Goal: Task Accomplishment & Management: Complete application form

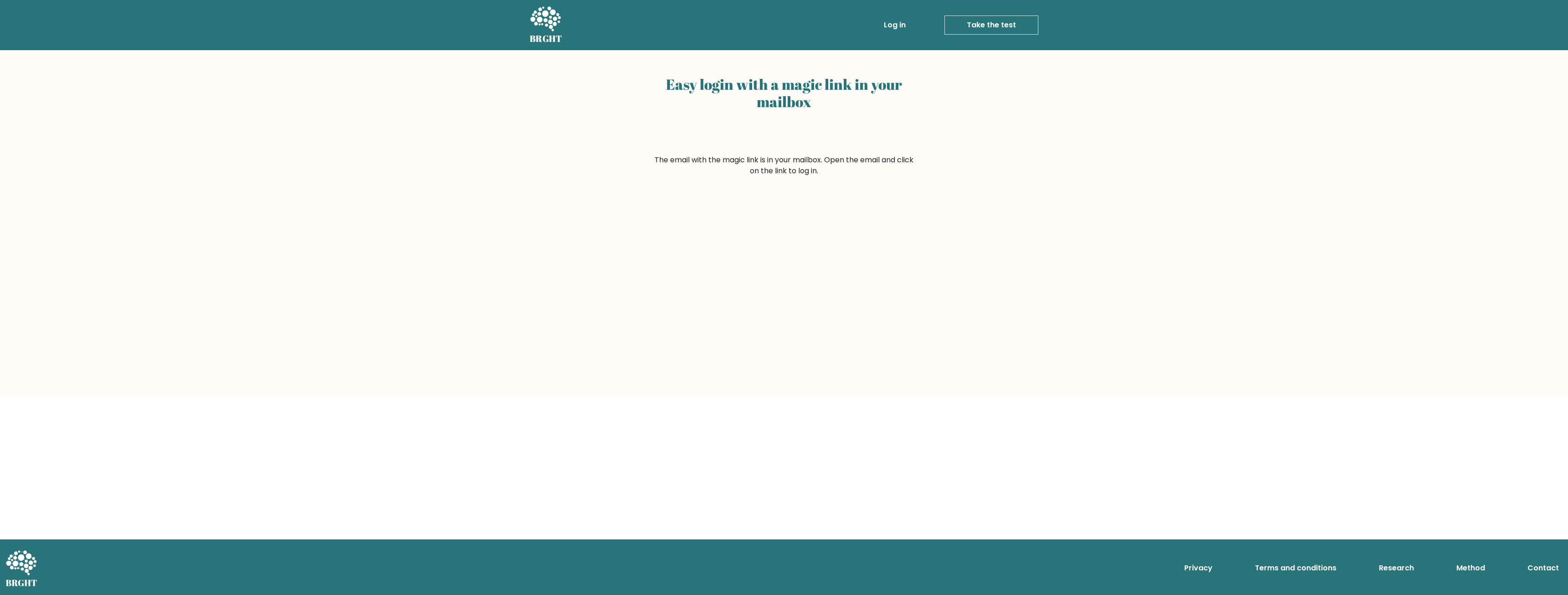
click at [888, 20] on link "Log in" at bounding box center [895, 25] width 29 height 18
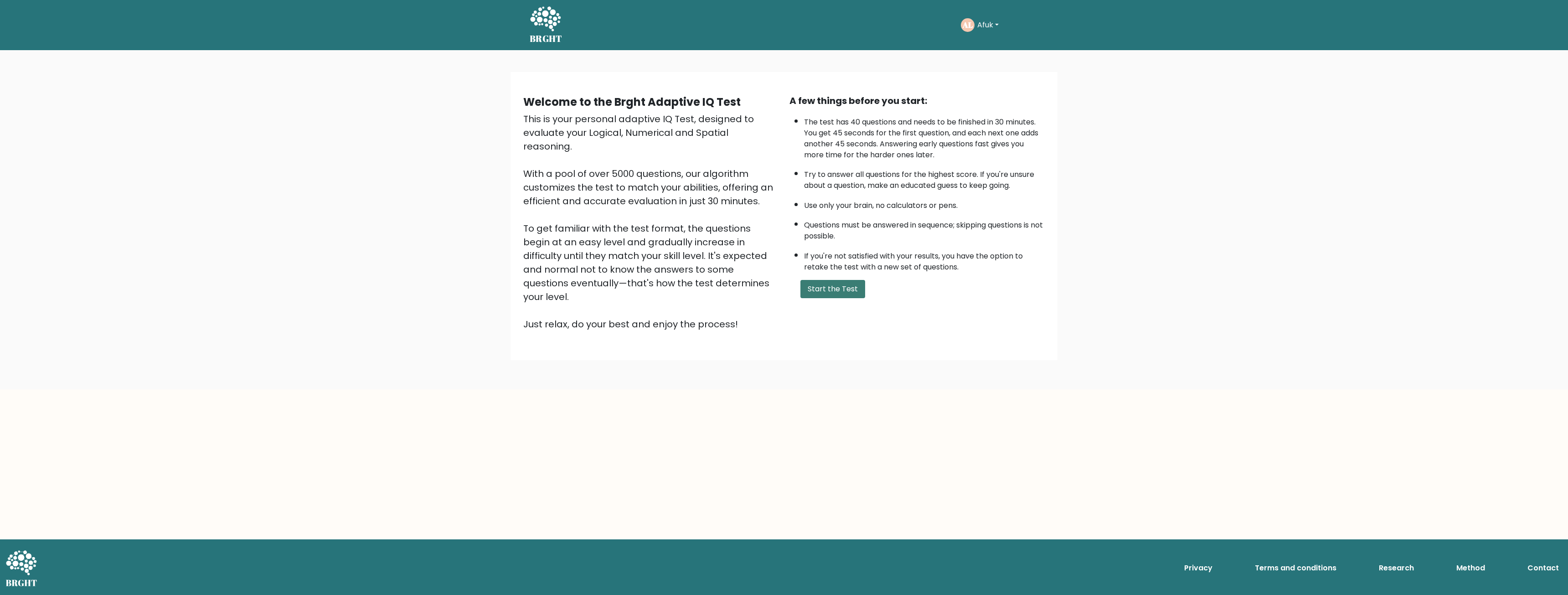
click at [828, 293] on button "Start the Test" at bounding box center [833, 289] width 65 height 18
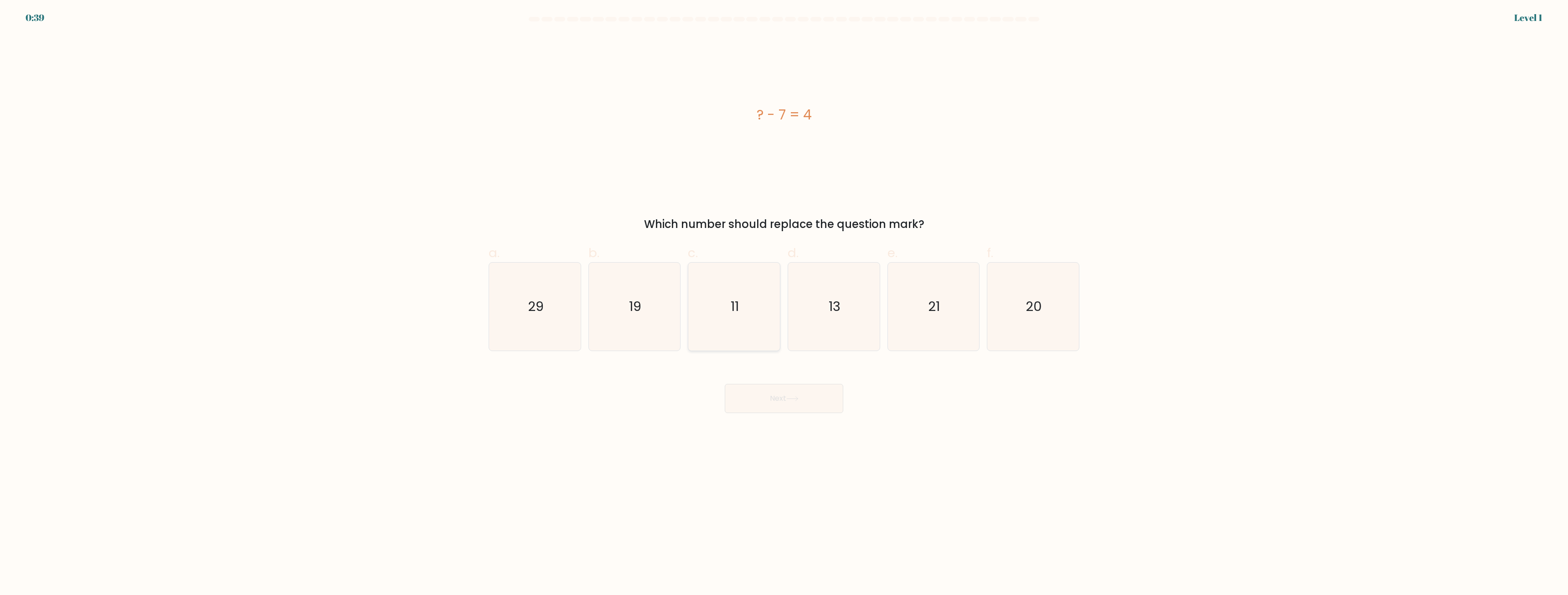
click at [727, 320] on icon "11" at bounding box center [734, 306] width 88 height 88
click at [784, 304] on input "c. 11" at bounding box center [784, 300] width 1 height 6
radio input "true"
click at [743, 396] on button "Next" at bounding box center [784, 399] width 118 height 29
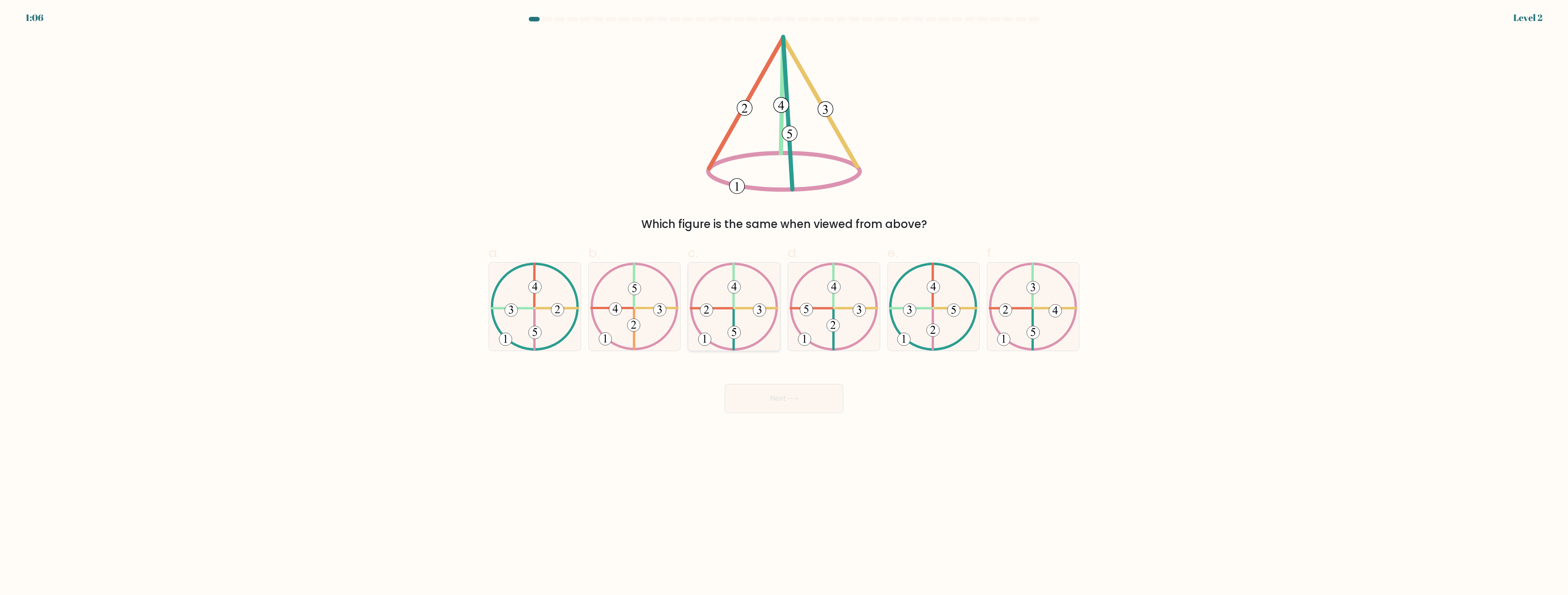
click at [750, 342] on icon at bounding box center [734, 306] width 89 height 88
click at [784, 304] on input "c." at bounding box center [784, 300] width 1 height 6
radio input "true"
click at [775, 397] on button "Next" at bounding box center [784, 399] width 118 height 29
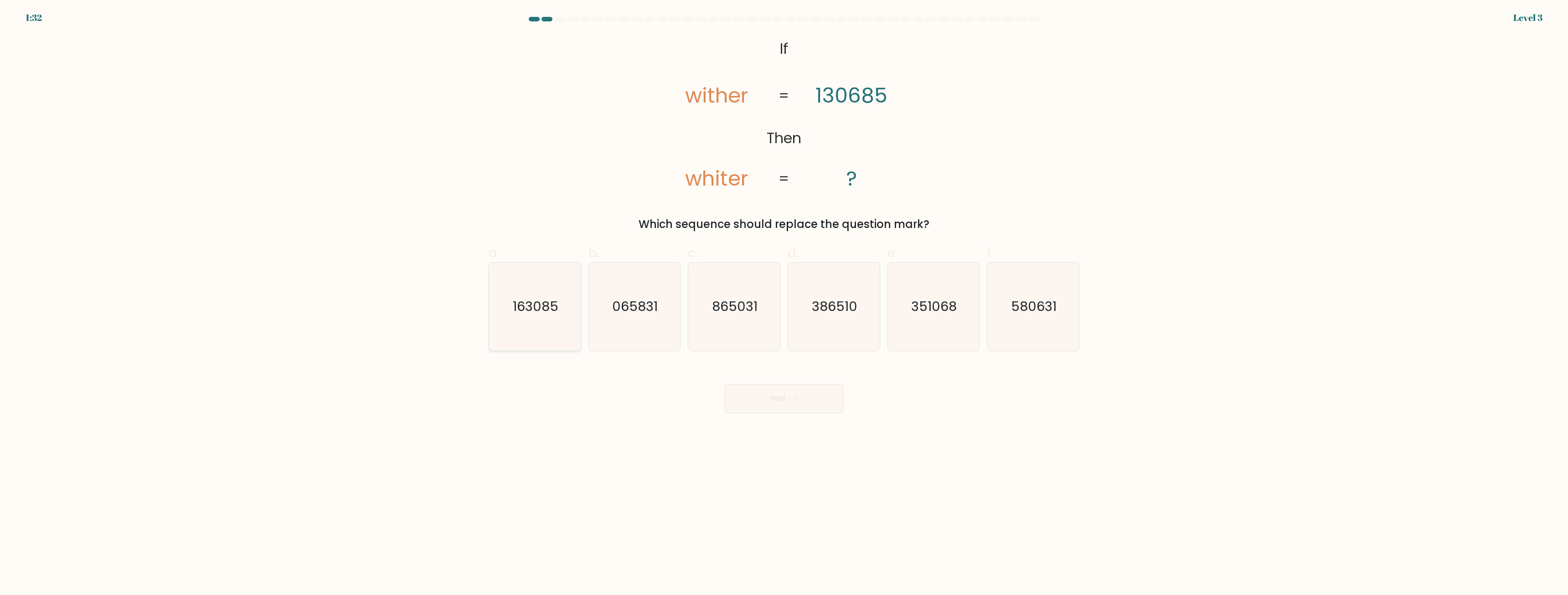
click at [561, 334] on icon "163085" at bounding box center [535, 306] width 88 height 88
click at [784, 304] on input "a. 163085" at bounding box center [784, 300] width 1 height 6
radio input "true"
click at [792, 395] on button "Next" at bounding box center [784, 399] width 118 height 29
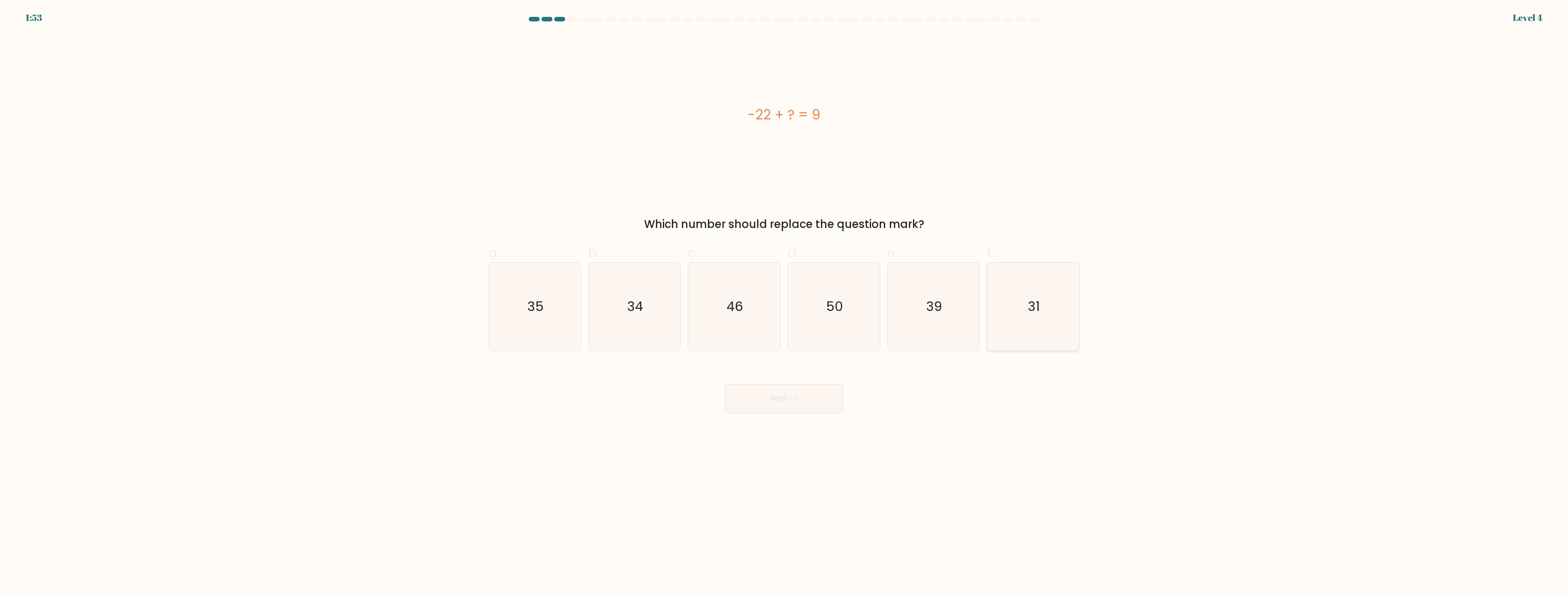
click at [1020, 299] on icon "31" at bounding box center [1033, 306] width 88 height 88
click at [785, 299] on input "f. 31" at bounding box center [784, 300] width 1 height 6
radio input "true"
click at [778, 400] on button "Next" at bounding box center [784, 399] width 118 height 29
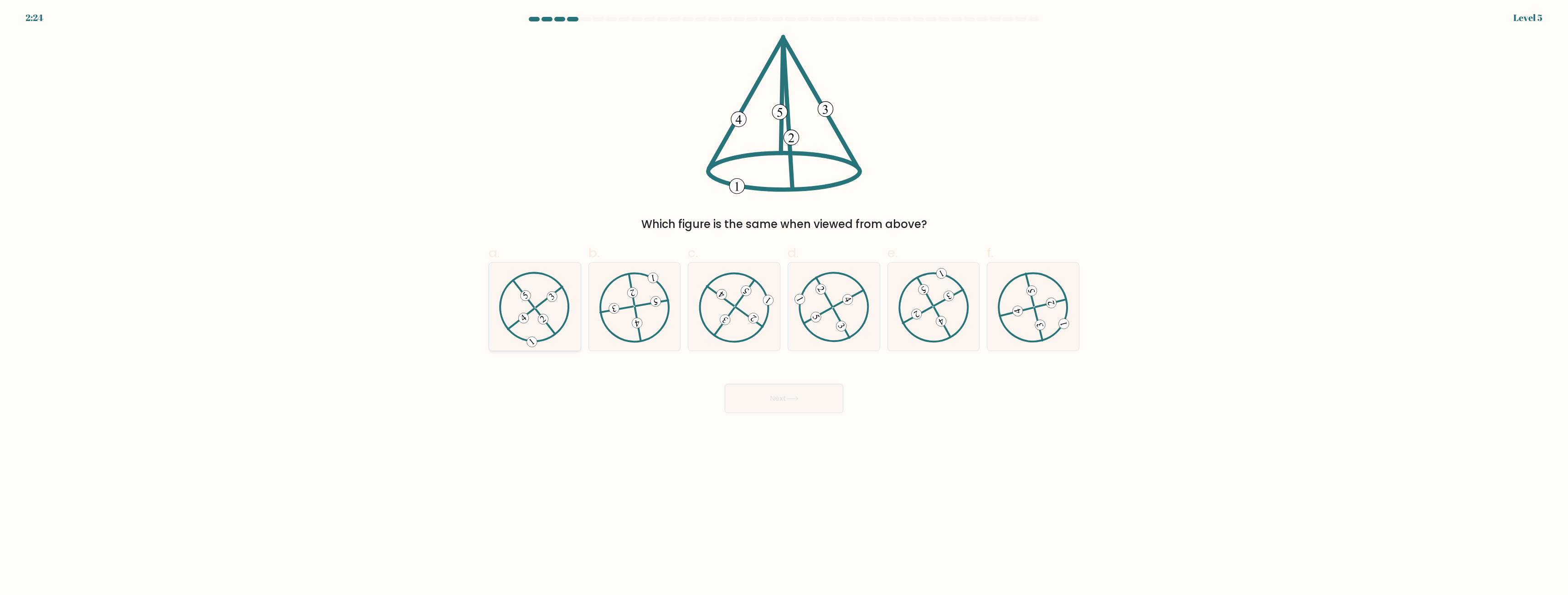
click at [550, 311] on icon at bounding box center [535, 306] width 71 height 70
click at [784, 304] on input "a." at bounding box center [784, 300] width 1 height 6
radio input "true"
click at [784, 399] on button "Next" at bounding box center [784, 399] width 118 height 29
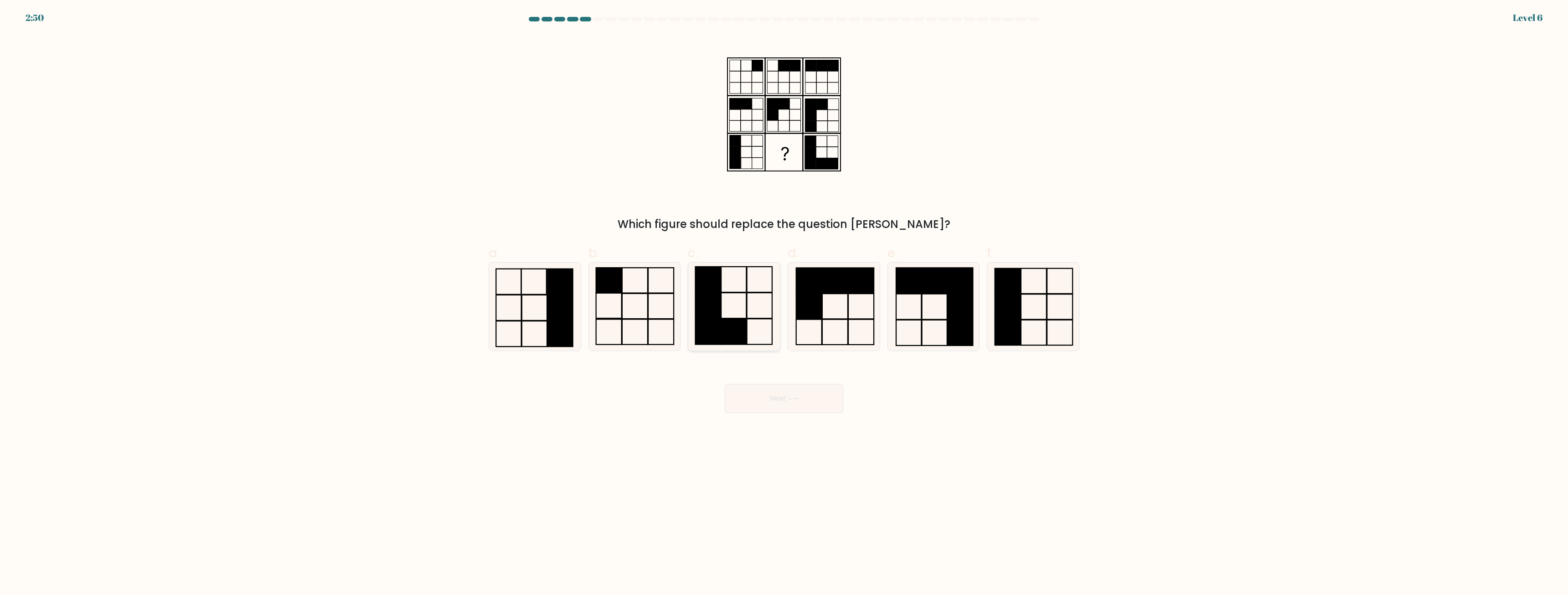
click at [720, 313] on rect at bounding box center [708, 306] width 25 height 25
click at [784, 304] on input "c." at bounding box center [784, 300] width 1 height 6
radio input "true"
click at [805, 403] on button "Next" at bounding box center [784, 399] width 118 height 29
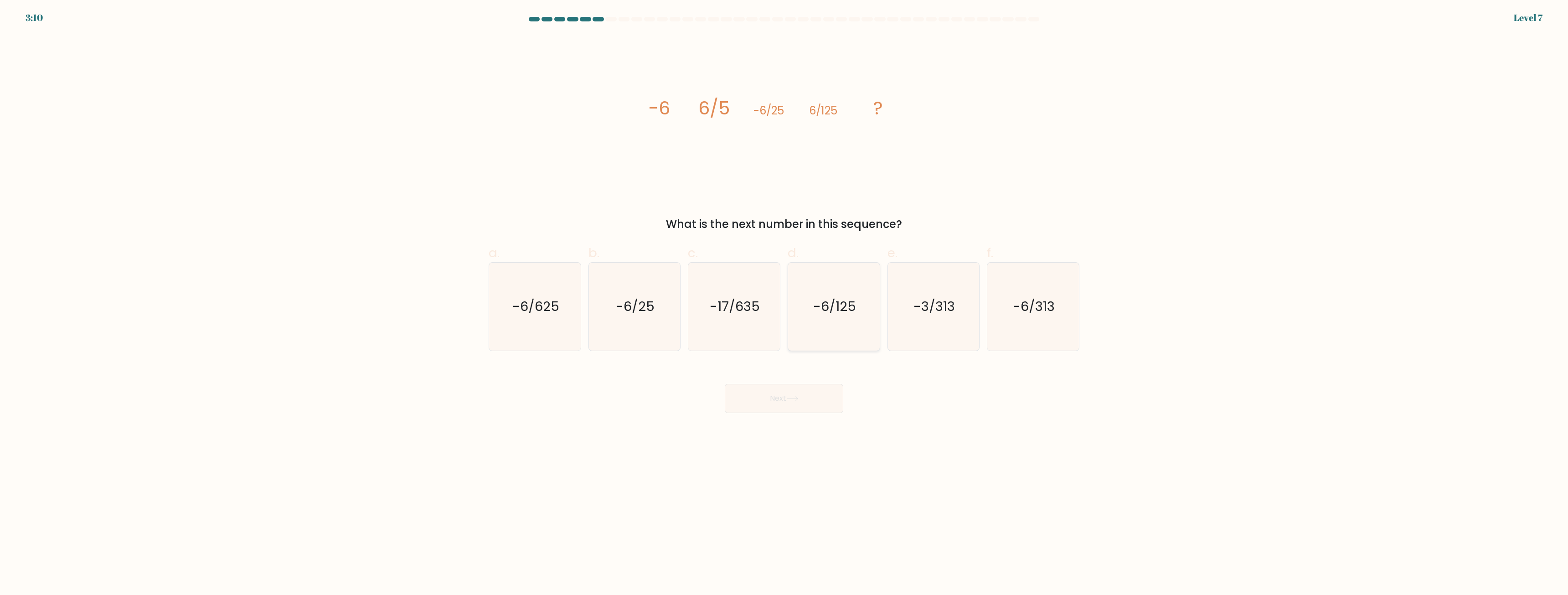
click at [828, 320] on icon "-6/125" at bounding box center [834, 306] width 88 height 88
click at [785, 304] on input "d. -6/125" at bounding box center [784, 300] width 1 height 6
radio input "true"
click at [656, 332] on icon "-6/25" at bounding box center [634, 306] width 88 height 88
click at [784, 304] on input "b. -6/25" at bounding box center [784, 300] width 1 height 6
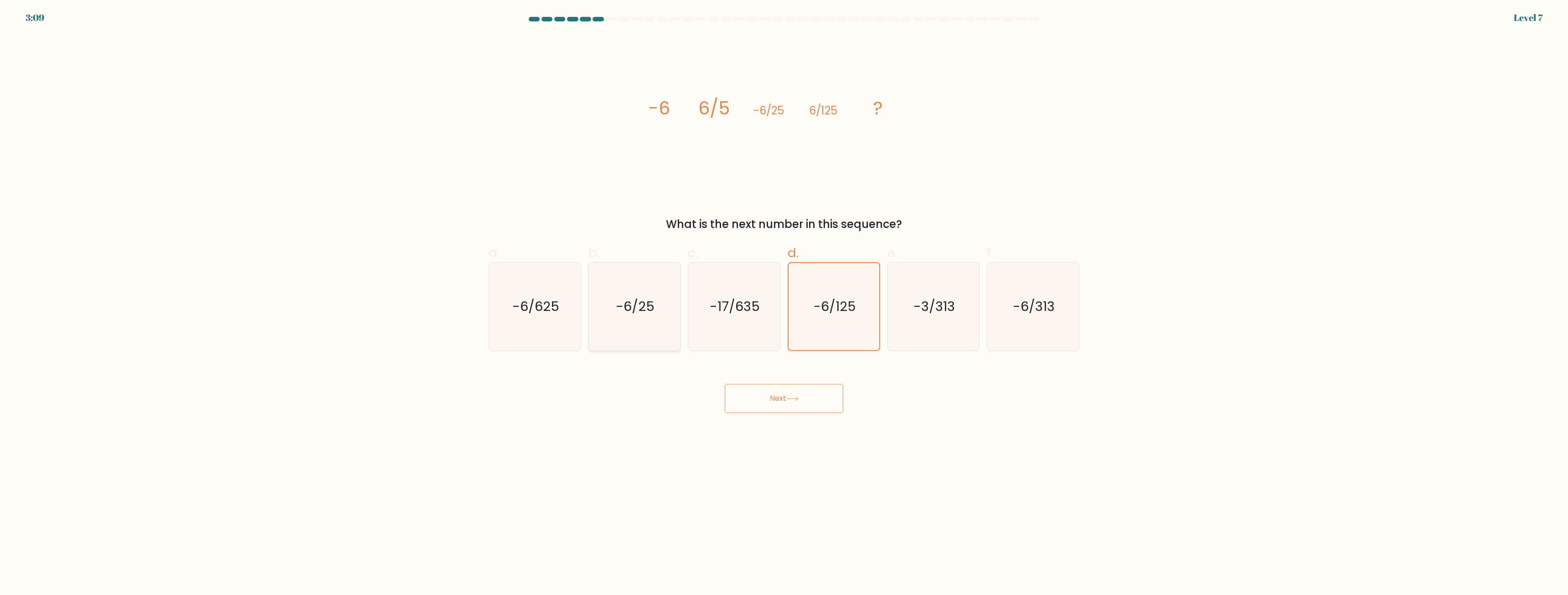
radio input "true"
click at [556, 335] on icon "-6/625" at bounding box center [535, 306] width 88 height 88
click at [784, 304] on input "a. -6/625" at bounding box center [784, 300] width 1 height 6
radio input "true"
click at [570, 338] on icon "-6/625" at bounding box center [535, 307] width 87 height 87
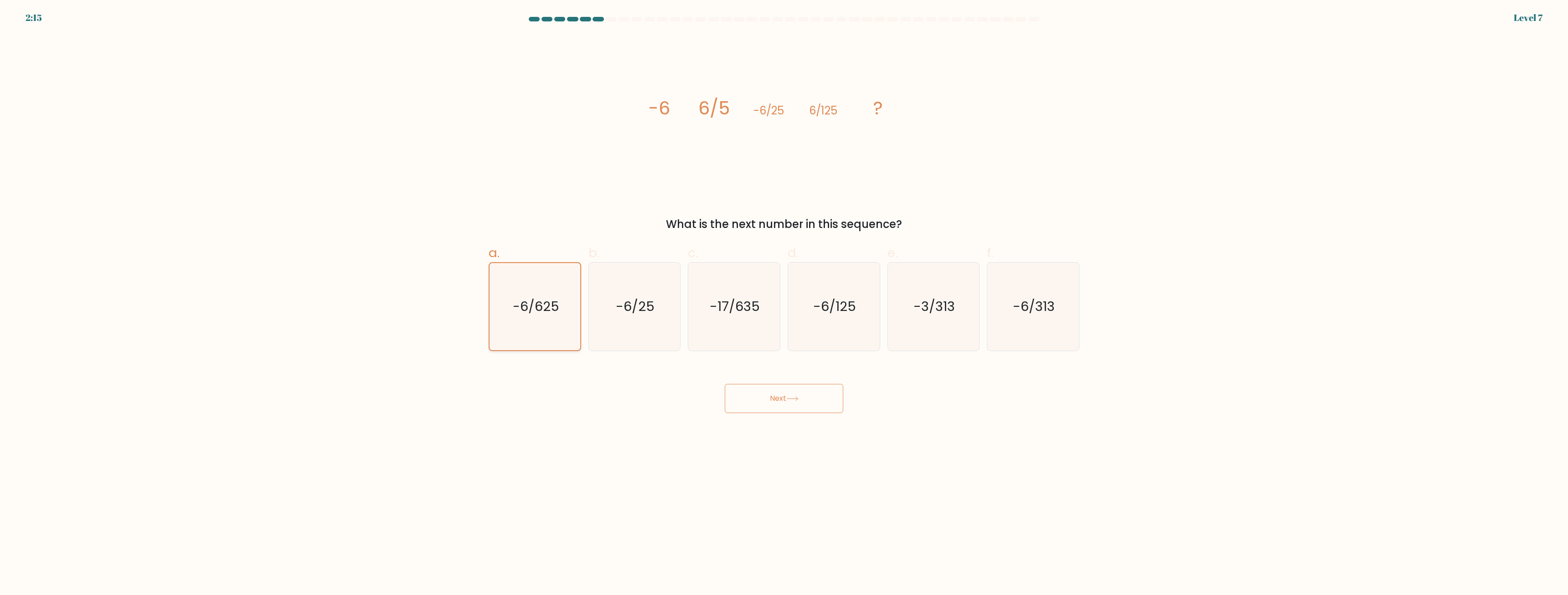
click at [784, 304] on input "a. -6/625" at bounding box center [784, 300] width 1 height 6
click at [785, 410] on button "Next" at bounding box center [784, 399] width 118 height 29
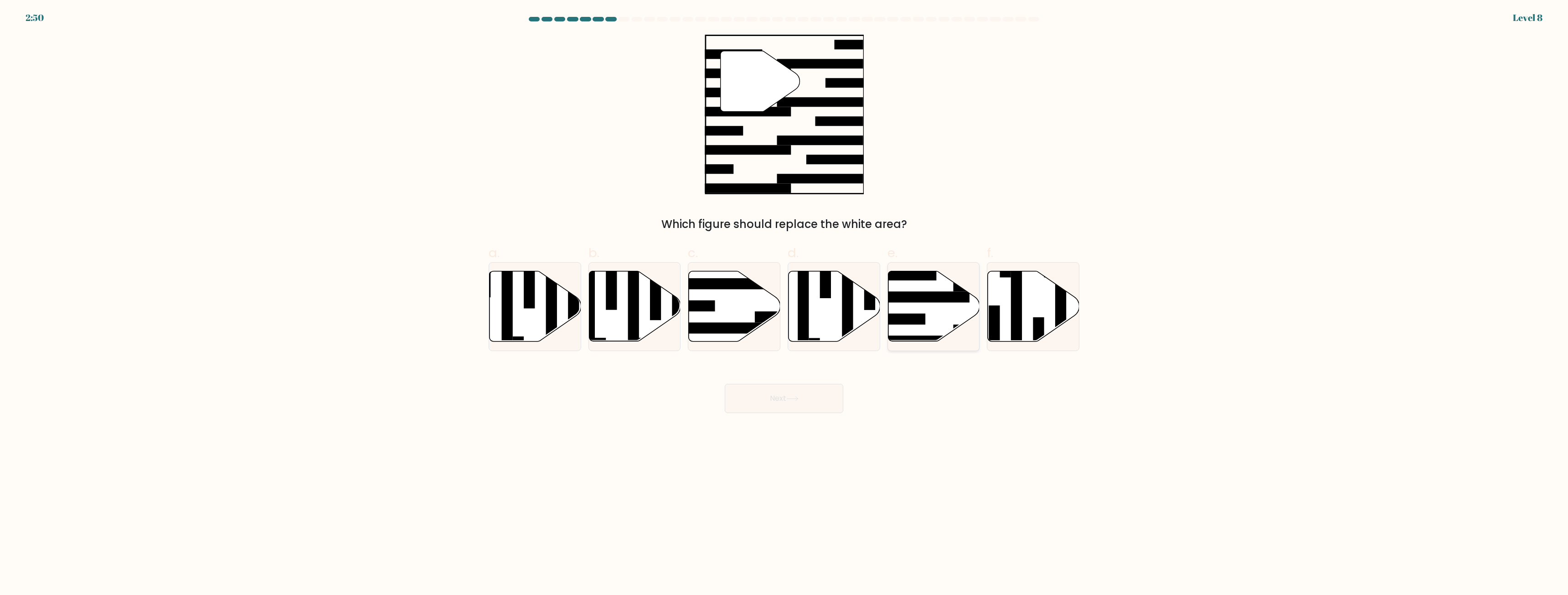
click at [907, 298] on rect at bounding box center [919, 297] width 99 height 11
click at [785, 298] on input "e." at bounding box center [784, 300] width 1 height 6
radio input "true"
click at [738, 317] on icon at bounding box center [735, 306] width 92 height 70
click at [784, 304] on input "c." at bounding box center [784, 300] width 1 height 6
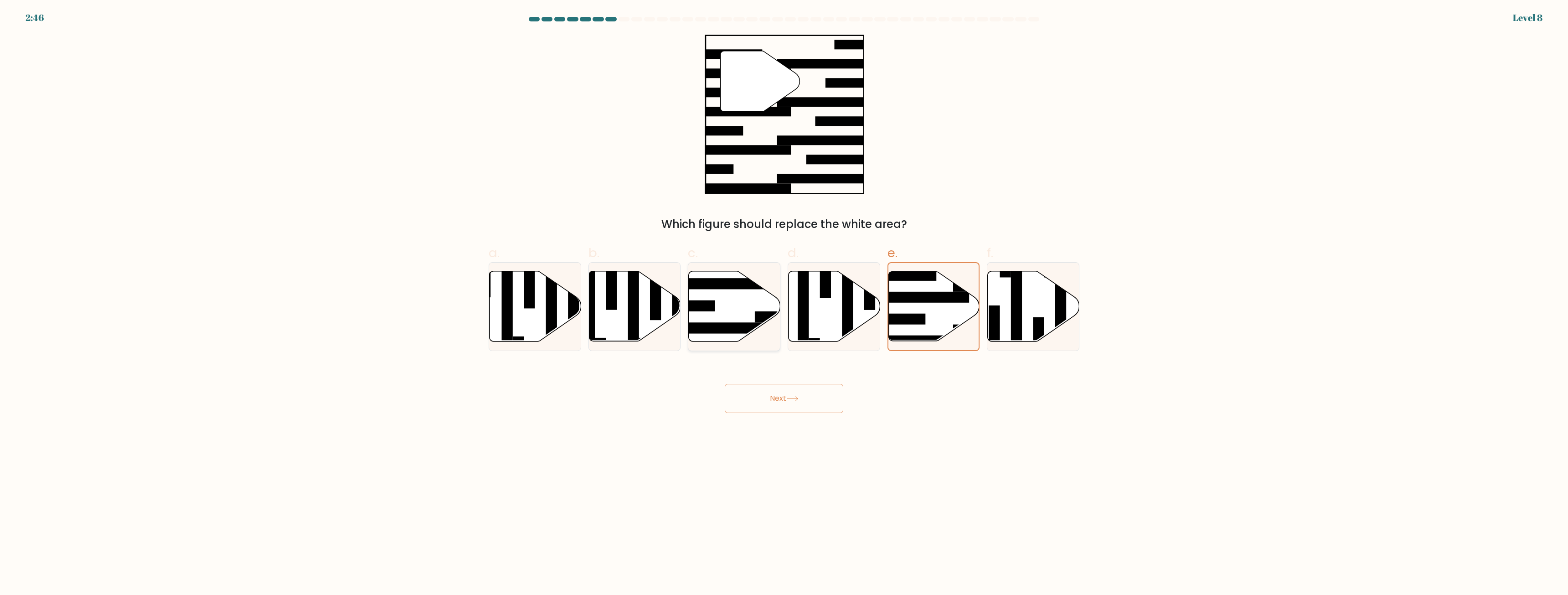
radio input "true"
click at [918, 308] on icon at bounding box center [933, 306] width 92 height 70
click at [785, 304] on input "e." at bounding box center [784, 300] width 1 height 6
radio input "true"
click at [809, 407] on button "Next" at bounding box center [784, 399] width 118 height 29
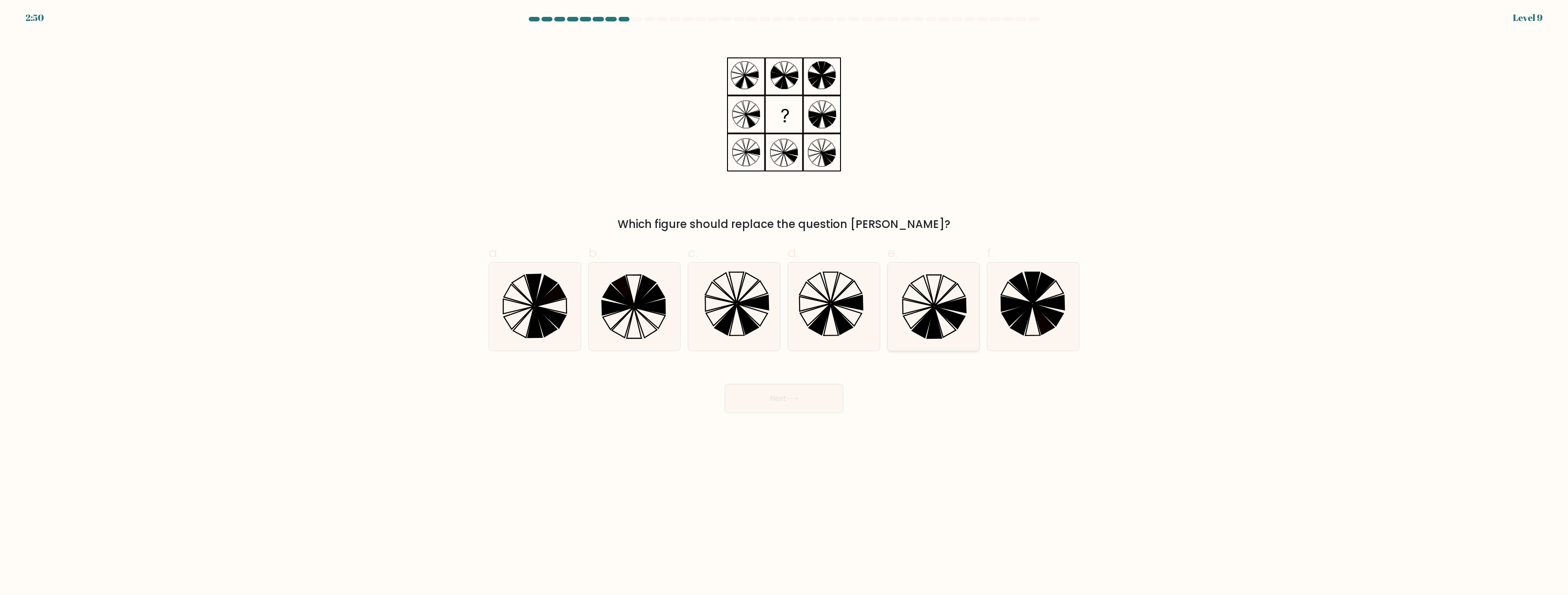
click at [941, 311] on icon at bounding box center [950, 318] width 30 height 22
click at [785, 304] on input "e." at bounding box center [784, 300] width 1 height 6
radio input "true"
click at [786, 408] on button "Next" at bounding box center [784, 399] width 118 height 29
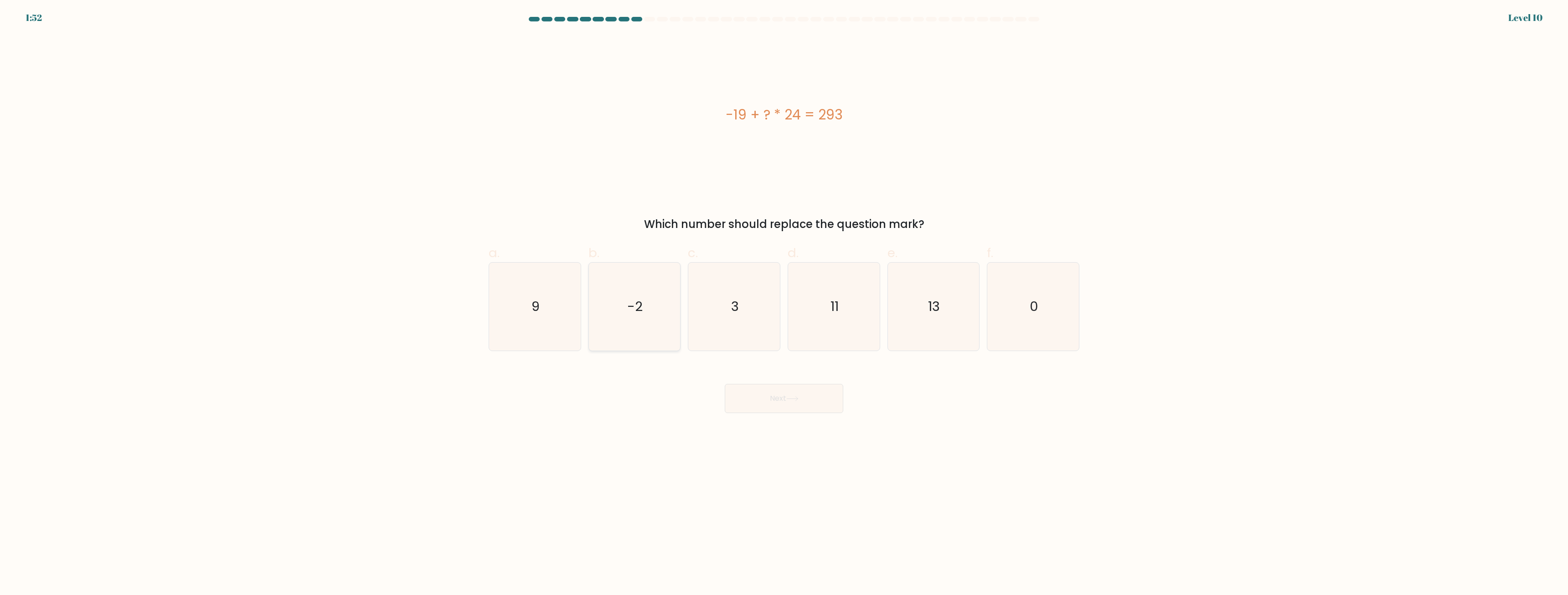
click at [626, 321] on icon "-2" at bounding box center [634, 306] width 88 height 88
click at [784, 304] on input "b. -2" at bounding box center [784, 300] width 1 height 6
radio input "true"
click at [790, 401] on icon at bounding box center [792, 399] width 12 height 5
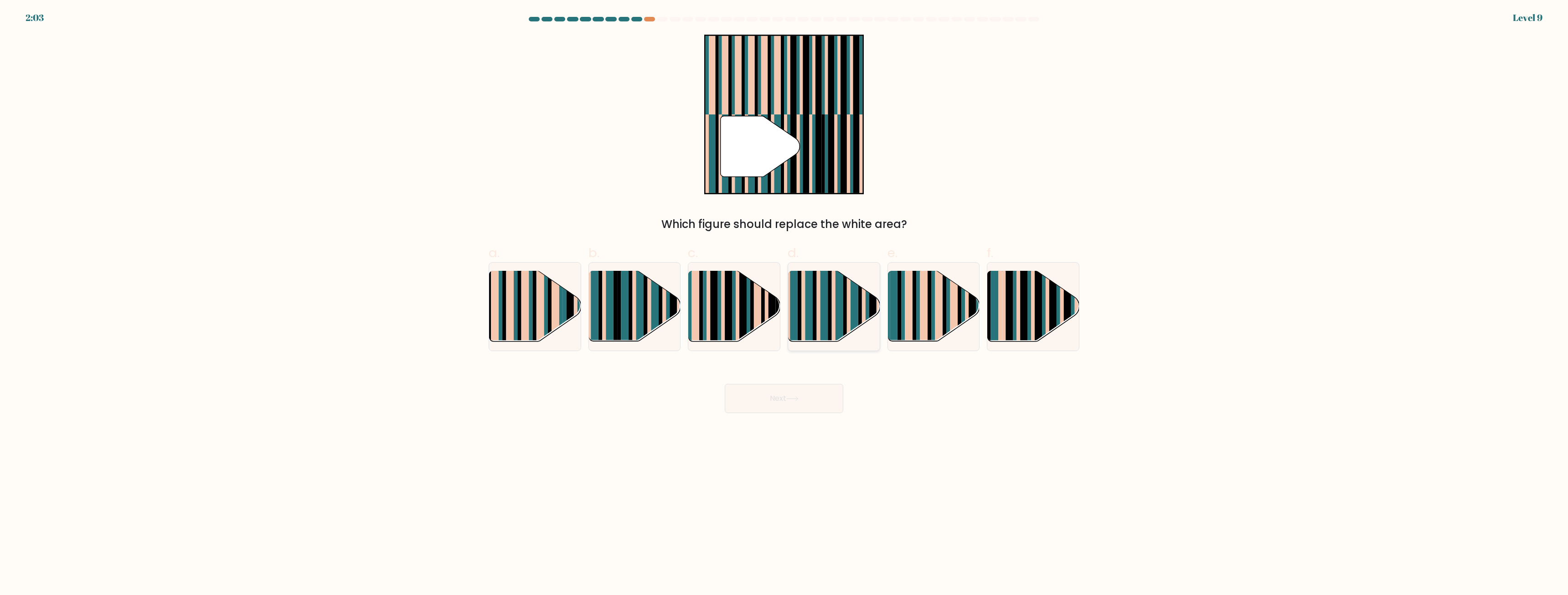
click at [800, 307] on rect at bounding box center [800, 315] width 4 height 91
click at [785, 304] on input "d." at bounding box center [784, 300] width 1 height 6
radio input "true"
click at [812, 392] on button "Next" at bounding box center [784, 399] width 118 height 29
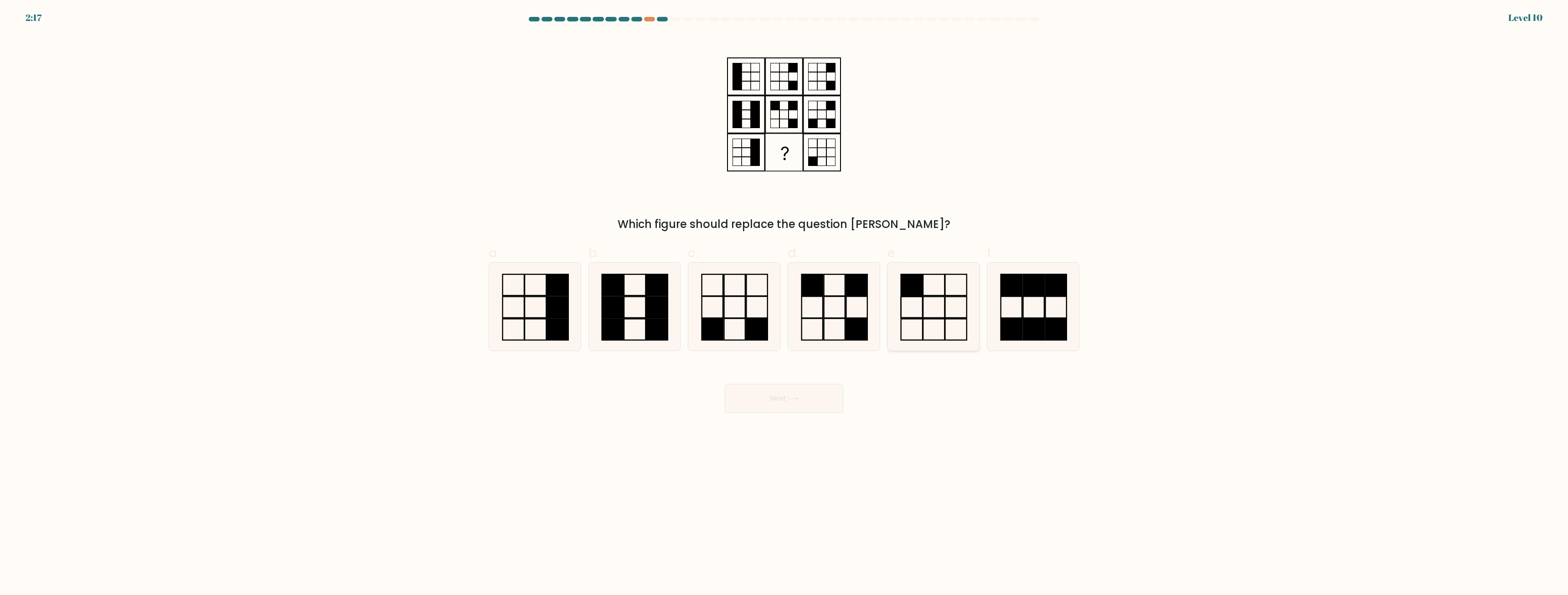
click at [914, 299] on icon at bounding box center [933, 306] width 88 height 88
click at [785, 299] on input "e." at bounding box center [784, 300] width 1 height 6
radio input "true"
click at [821, 404] on button "Next" at bounding box center [784, 399] width 118 height 29
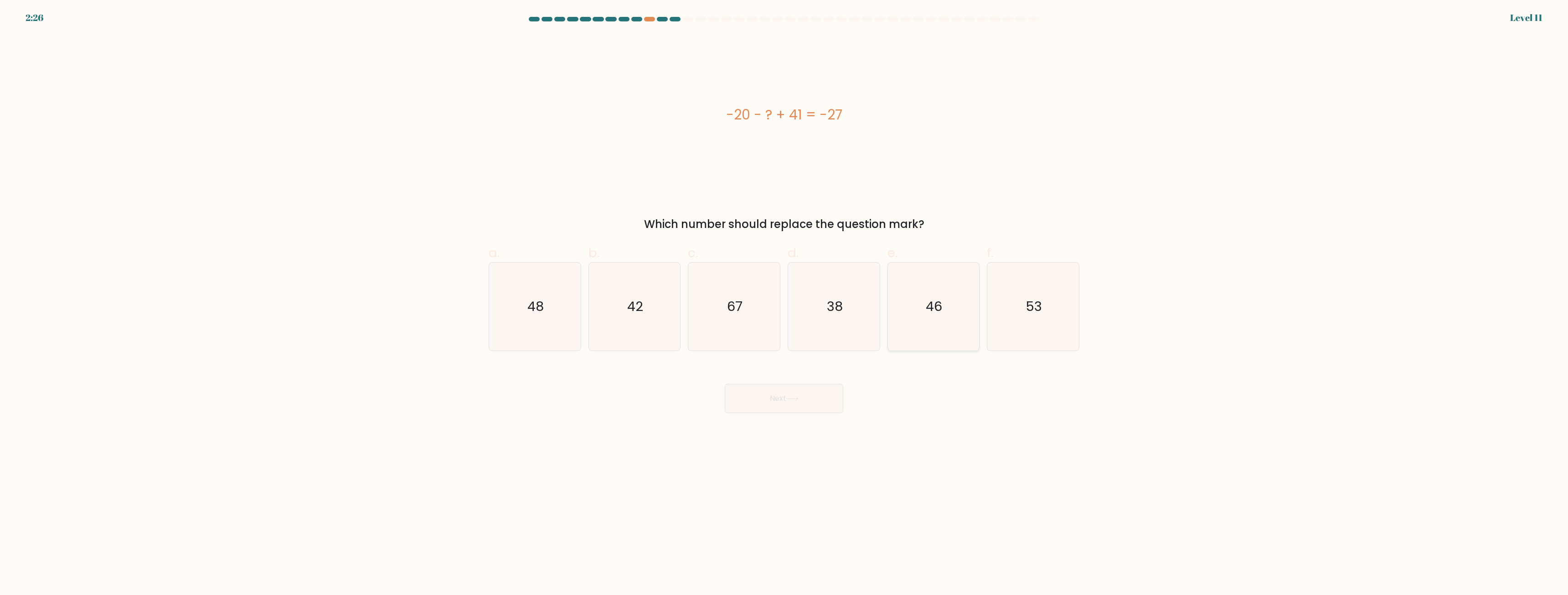
click at [923, 313] on icon "46" at bounding box center [933, 306] width 88 height 88
click at [785, 304] on input "e. 46" at bounding box center [784, 300] width 1 height 6
radio input "true"
click at [823, 396] on button "Next" at bounding box center [784, 399] width 118 height 29
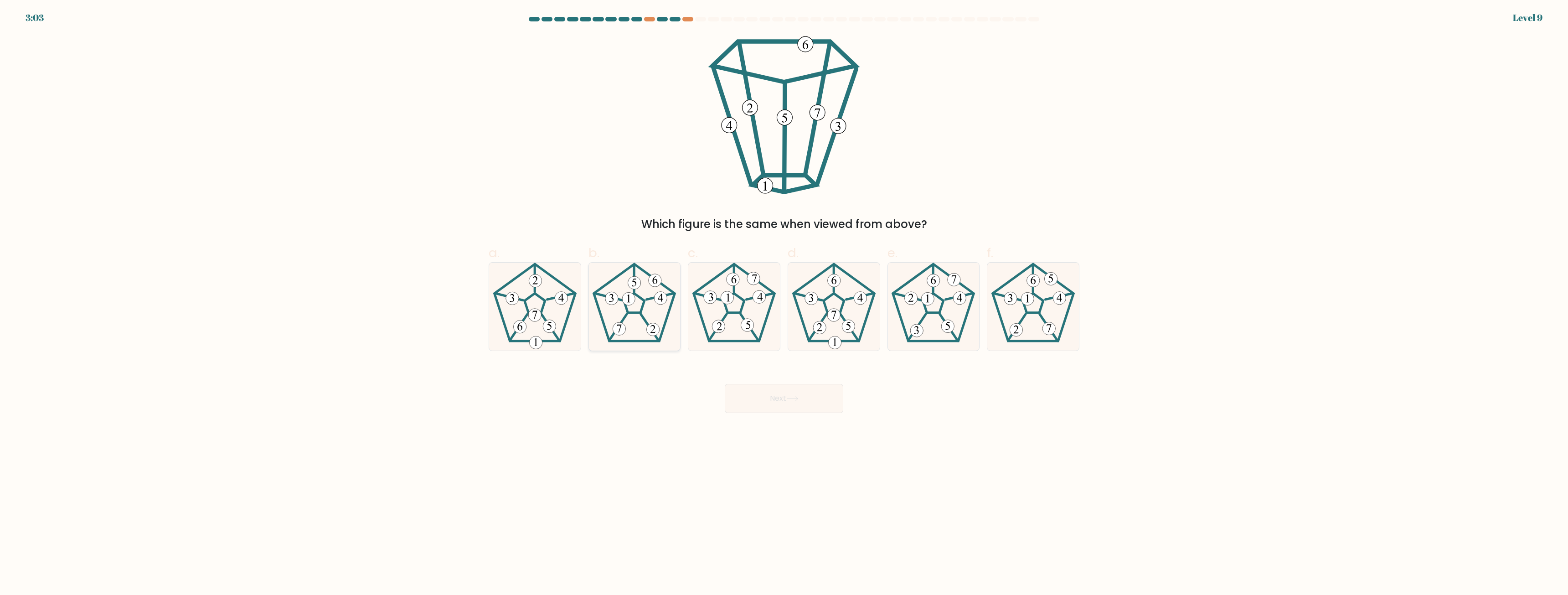
click at [632, 316] on icon at bounding box center [634, 306] width 88 height 88
click at [784, 304] on input "b." at bounding box center [784, 300] width 1 height 6
radio input "true"
click at [792, 399] on icon at bounding box center [792, 399] width 12 height 5
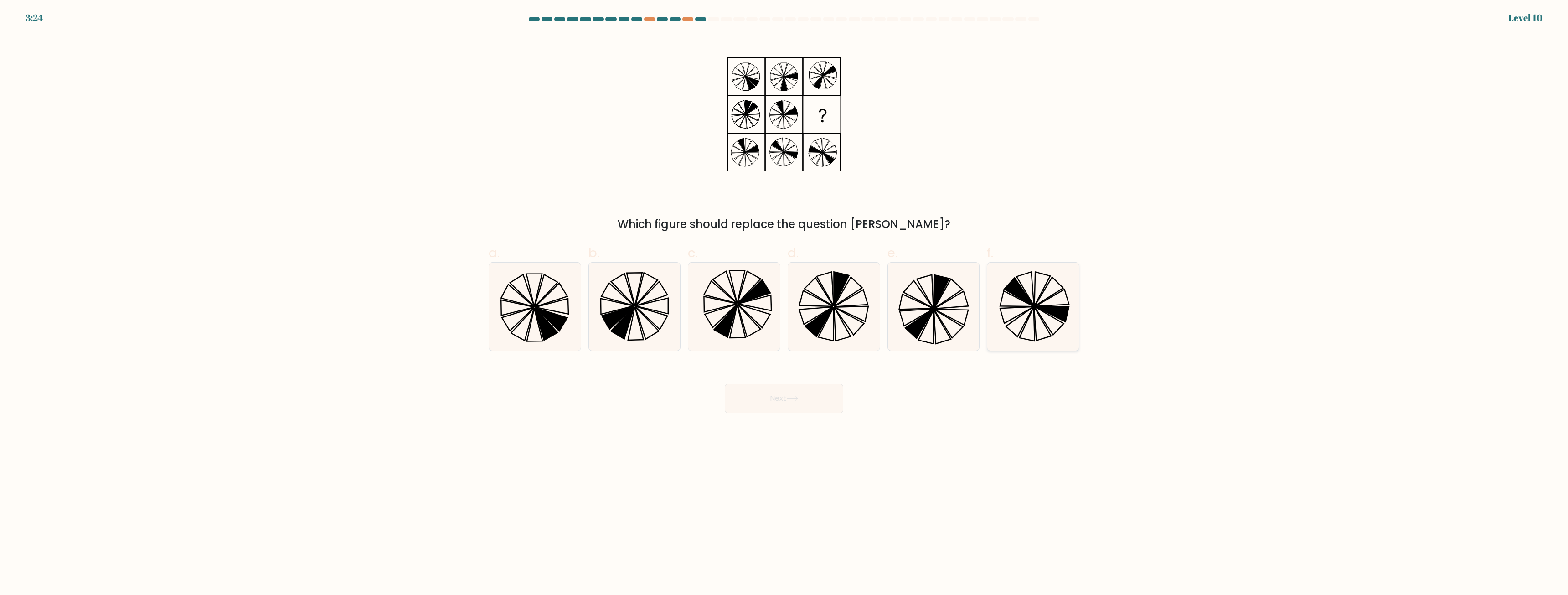
click at [1033, 296] on icon at bounding box center [1033, 306] width 88 height 88
click at [785, 298] on input "f." at bounding box center [784, 300] width 1 height 6
radio input "true"
click at [793, 396] on button "Next" at bounding box center [784, 399] width 118 height 29
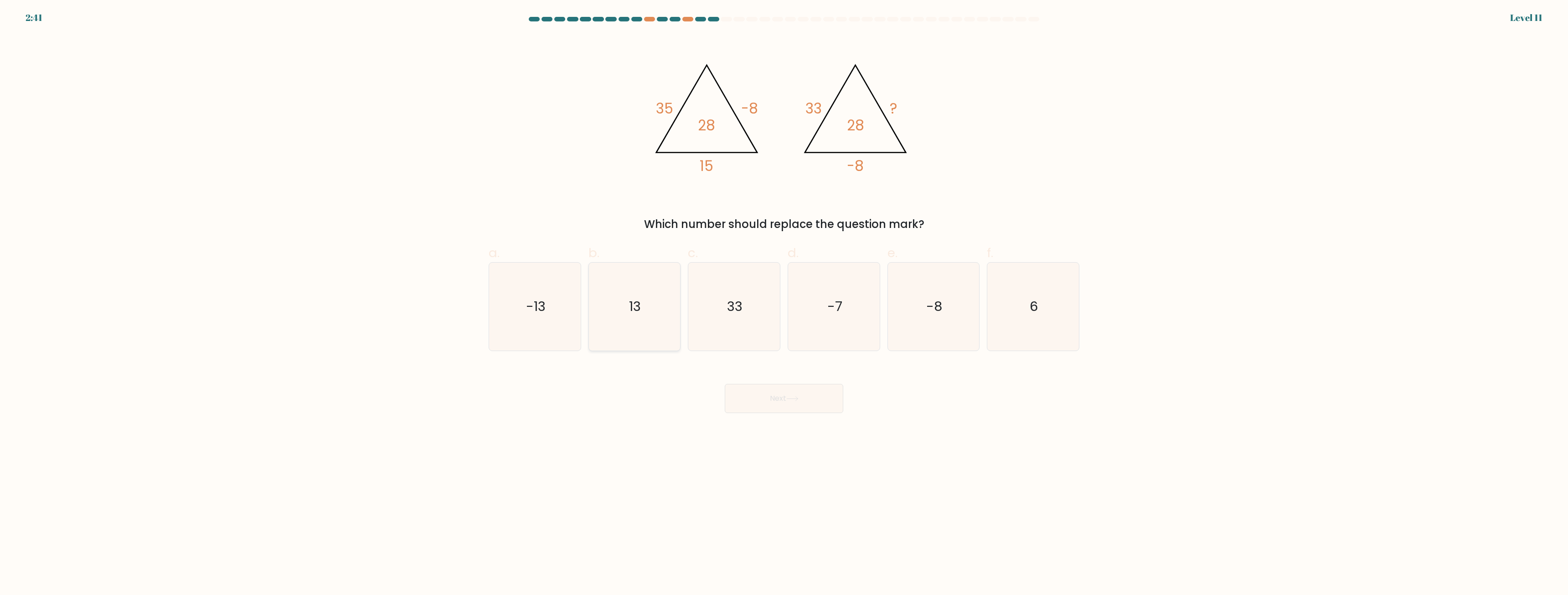
click at [647, 325] on icon "13" at bounding box center [634, 306] width 88 height 88
click at [784, 304] on input "b. 13" at bounding box center [784, 300] width 1 height 6
radio input "true"
click at [787, 392] on button "Next" at bounding box center [784, 399] width 118 height 29
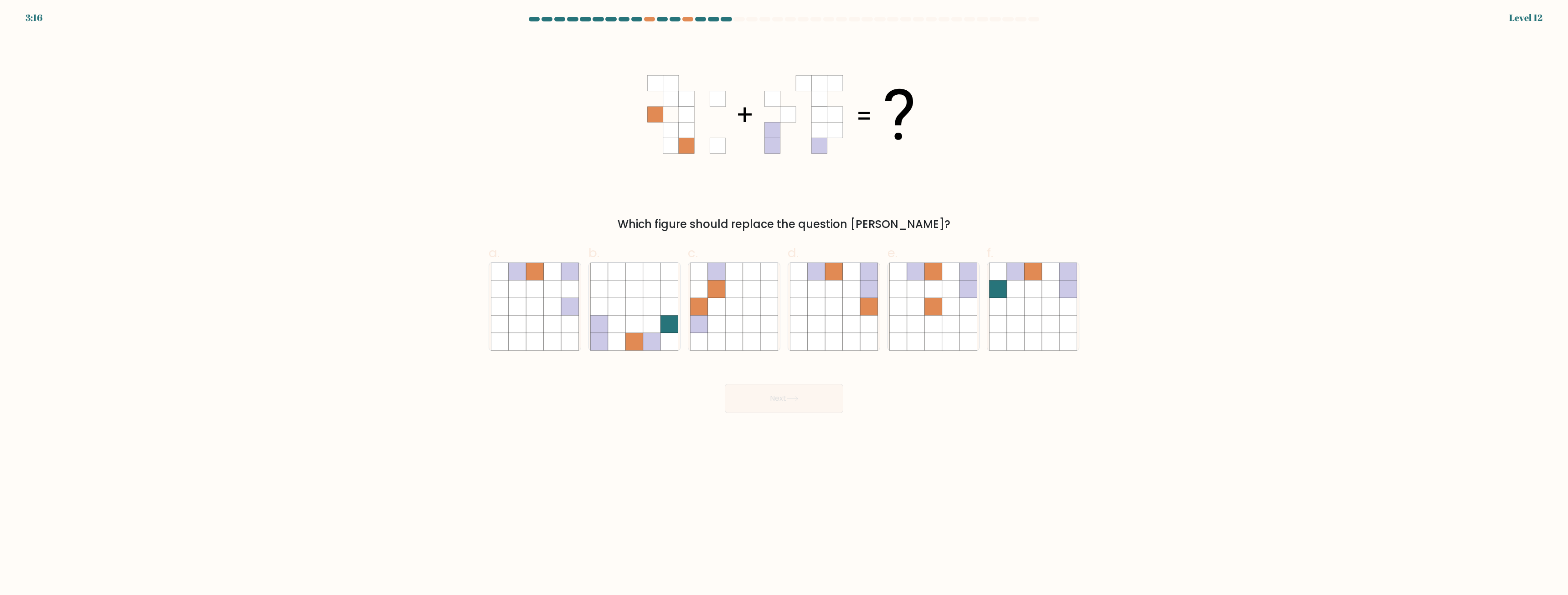
click at [806, 451] on body "3:16 Level 12" at bounding box center [784, 298] width 1568 height 595
click at [856, 311] on icon at bounding box center [851, 306] width 17 height 17
click at [785, 304] on input "d." at bounding box center [784, 300] width 1 height 6
radio input "true"
click at [847, 313] on icon at bounding box center [850, 306] width 17 height 17
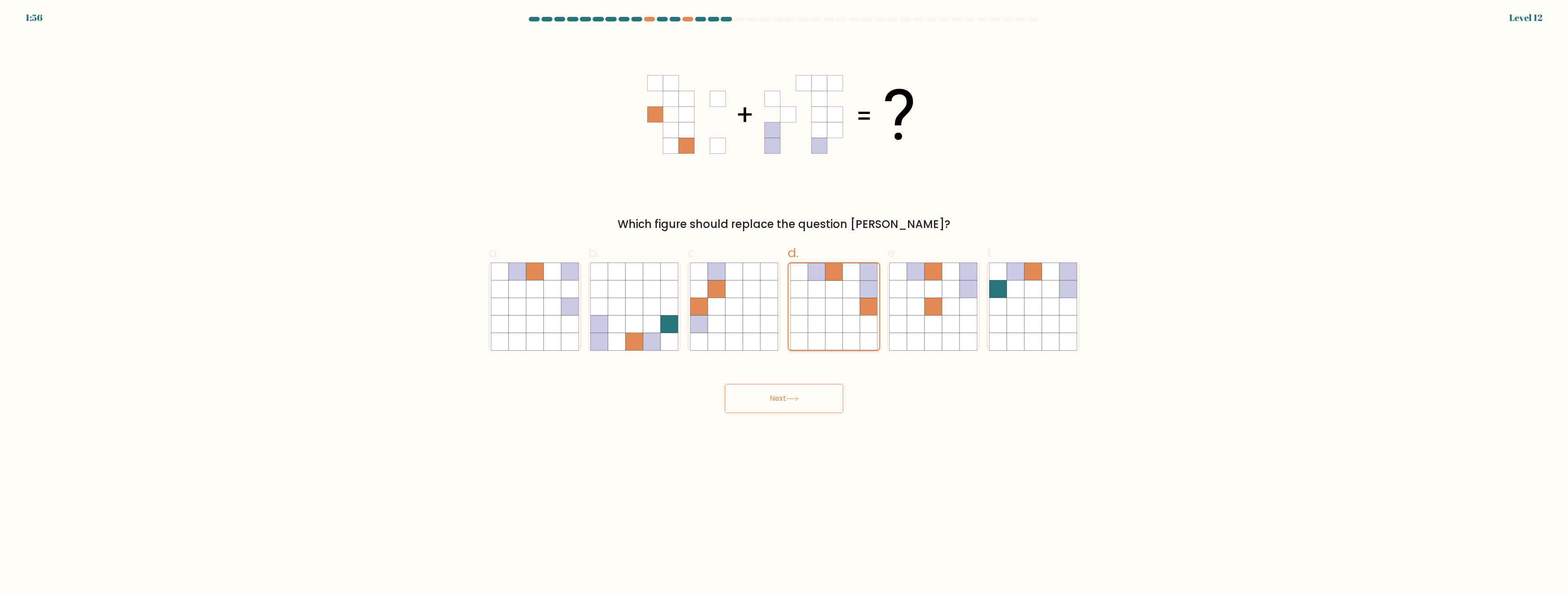
click at [785, 304] on input "d." at bounding box center [784, 300] width 1 height 6
click at [824, 394] on button "Next" at bounding box center [784, 399] width 118 height 29
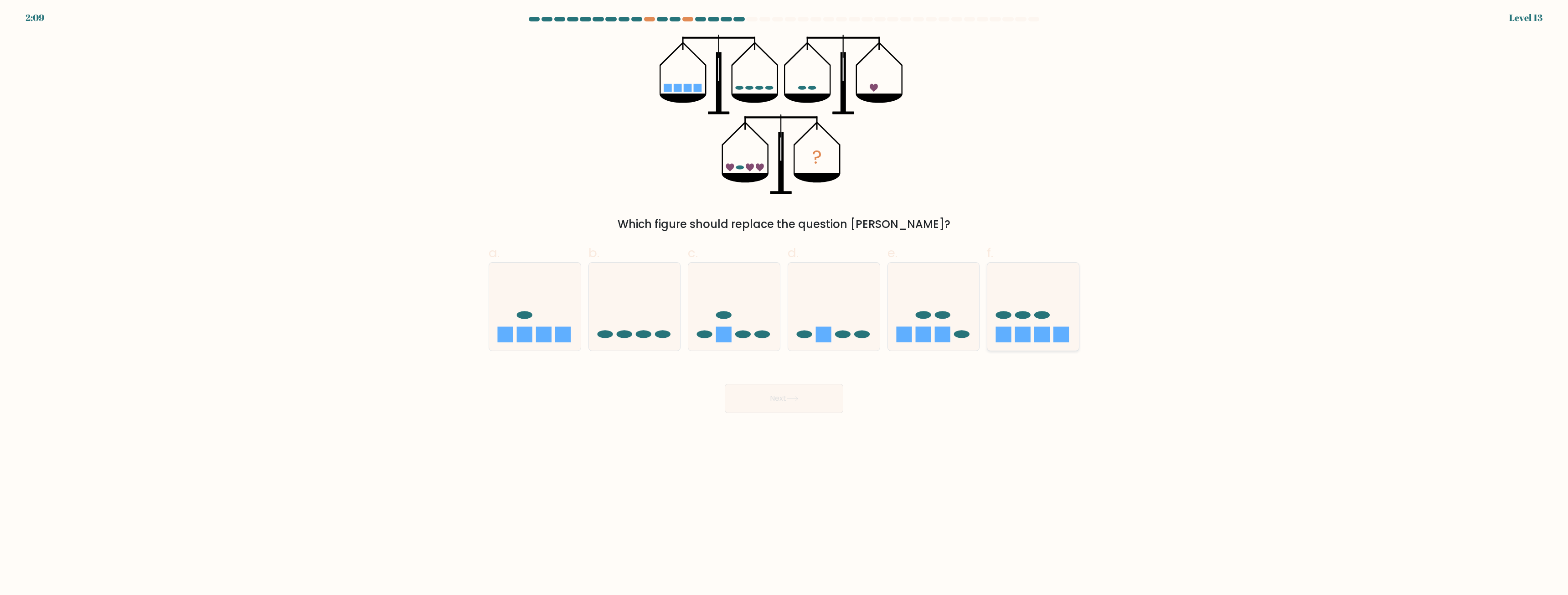
click at [1041, 311] on icon at bounding box center [1033, 307] width 92 height 76
click at [785, 304] on input "f." at bounding box center [784, 300] width 1 height 6
radio input "true"
click at [768, 396] on button "Next" at bounding box center [784, 399] width 118 height 29
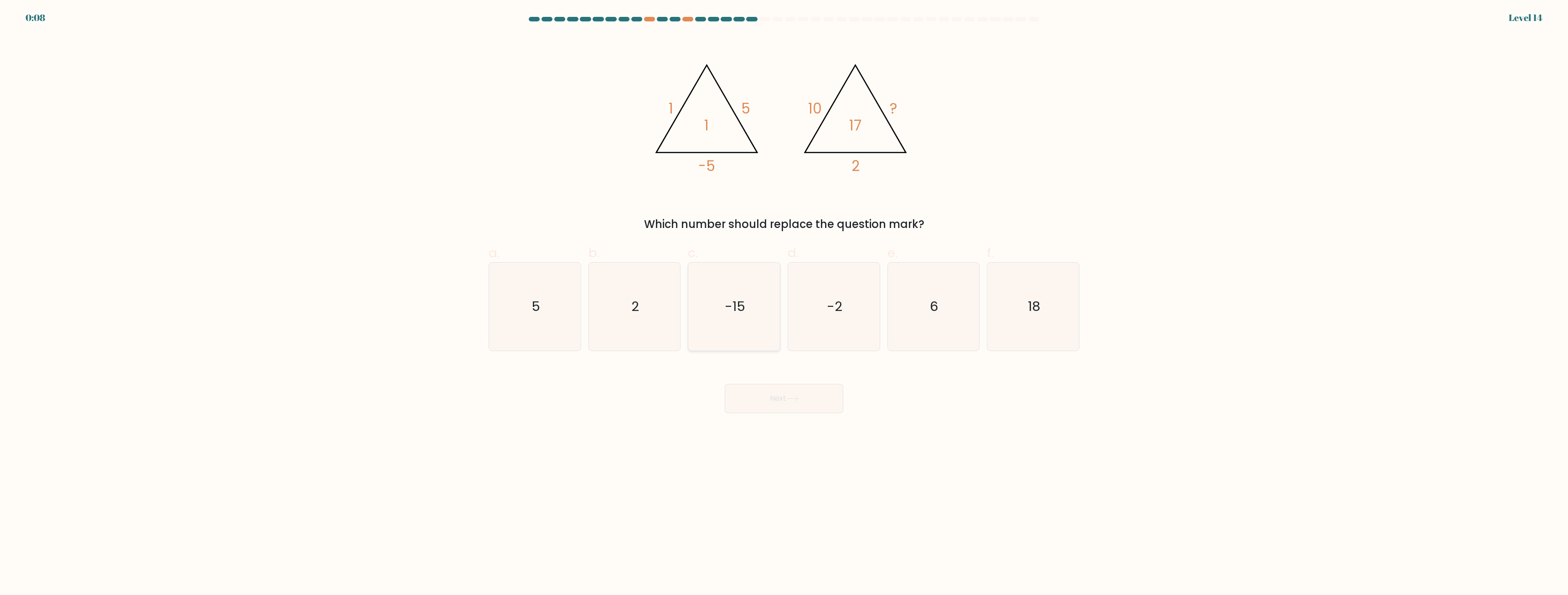
click at [722, 316] on icon "-15" at bounding box center [734, 306] width 88 height 88
click at [784, 304] on input "c. -15" at bounding box center [784, 300] width 1 height 6
radio input "true"
click at [761, 399] on button "Next" at bounding box center [784, 399] width 118 height 29
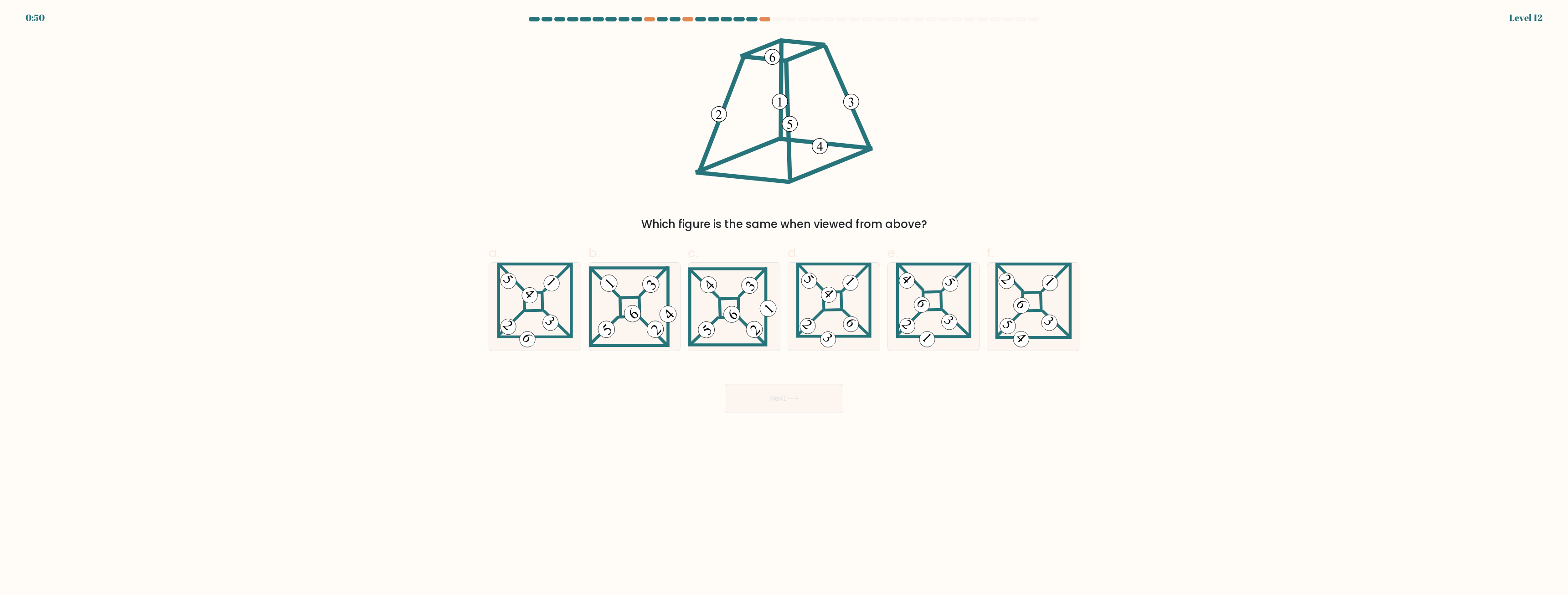
click at [1009, 440] on body "0:50 Level 12" at bounding box center [784, 298] width 1568 height 595
click at [1037, 311] on 275 at bounding box center [1032, 302] width 19 height 19
click at [785, 304] on input "f." at bounding box center [784, 300] width 1 height 6
radio input "true"
click at [816, 401] on button "Next" at bounding box center [784, 399] width 118 height 29
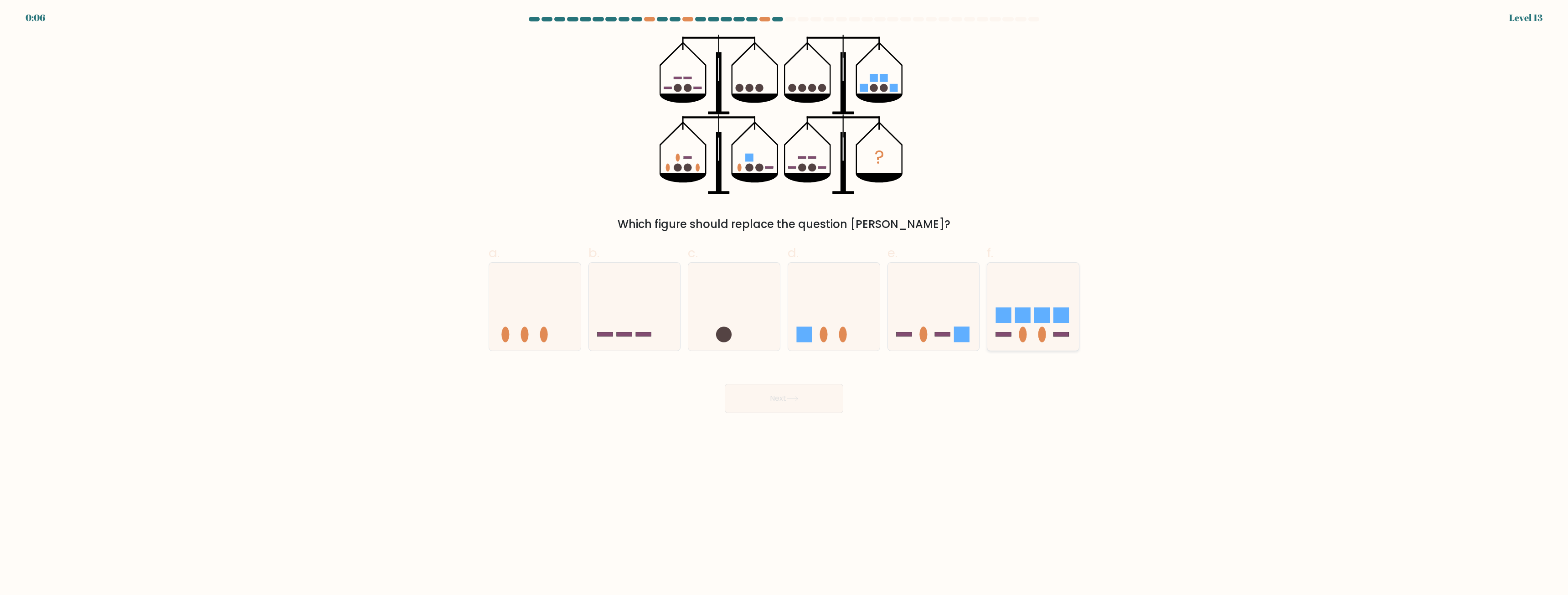
click at [1025, 328] on ellipse at bounding box center [1023, 334] width 8 height 15
click at [785, 304] on input "f." at bounding box center [784, 300] width 1 height 6
radio input "true"
click at [824, 402] on button "Next" at bounding box center [784, 399] width 118 height 29
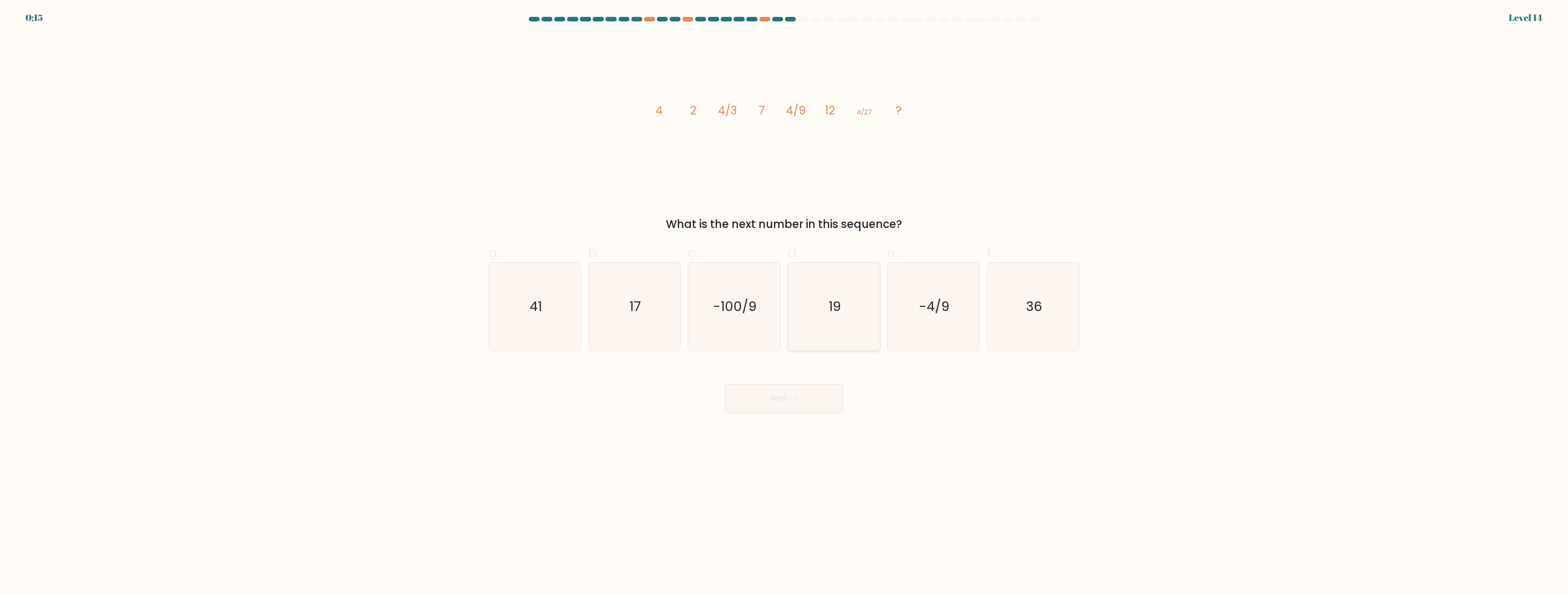
click at [819, 308] on icon "19" at bounding box center [834, 306] width 88 height 88
click at [785, 304] on input "d. 19" at bounding box center [784, 300] width 1 height 6
radio input "true"
click at [807, 384] on button "Next" at bounding box center [784, 399] width 118 height 29
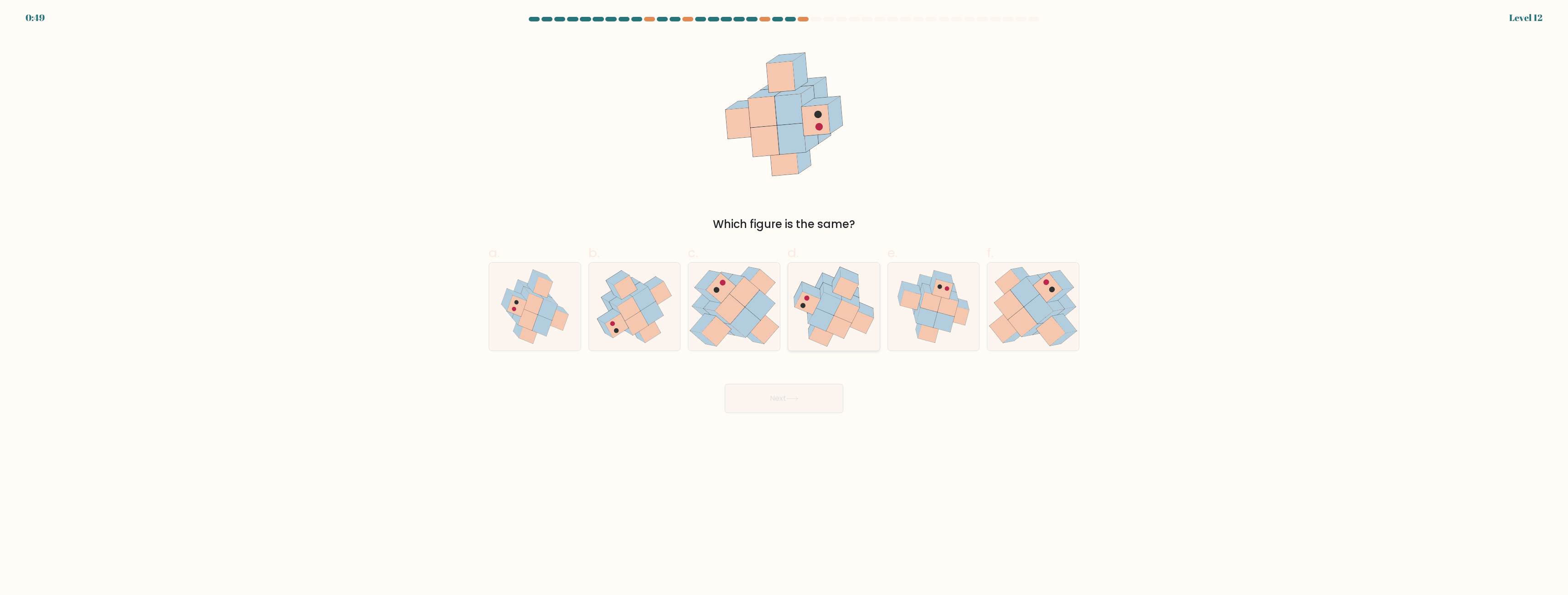
click at [833, 315] on icon at bounding box center [829, 304] width 25 height 23
click at [785, 304] on input "d." at bounding box center [784, 300] width 1 height 6
radio input "true"
click at [807, 399] on button "Next" at bounding box center [784, 399] width 118 height 29
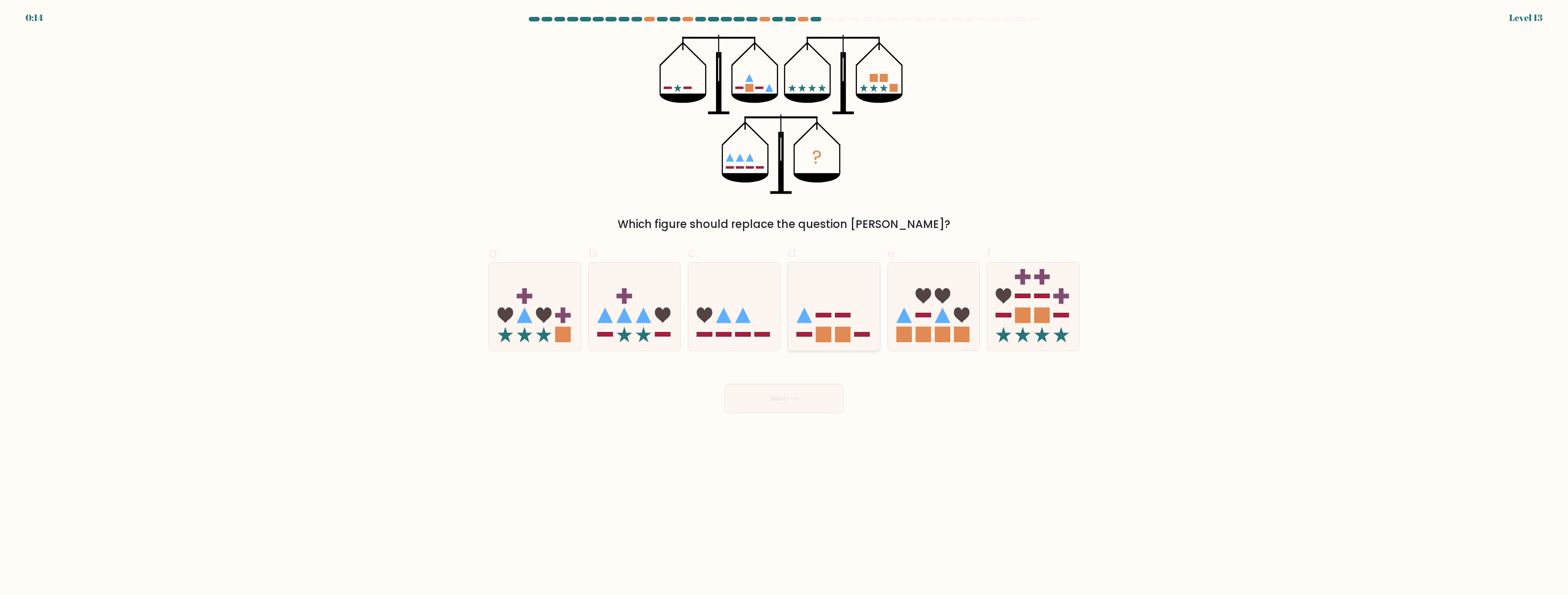
click at [833, 329] on icon at bounding box center [834, 307] width 92 height 76
click at [785, 304] on input "d." at bounding box center [784, 300] width 1 height 6
radio input "true"
click at [804, 394] on button "Next" at bounding box center [784, 399] width 118 height 29
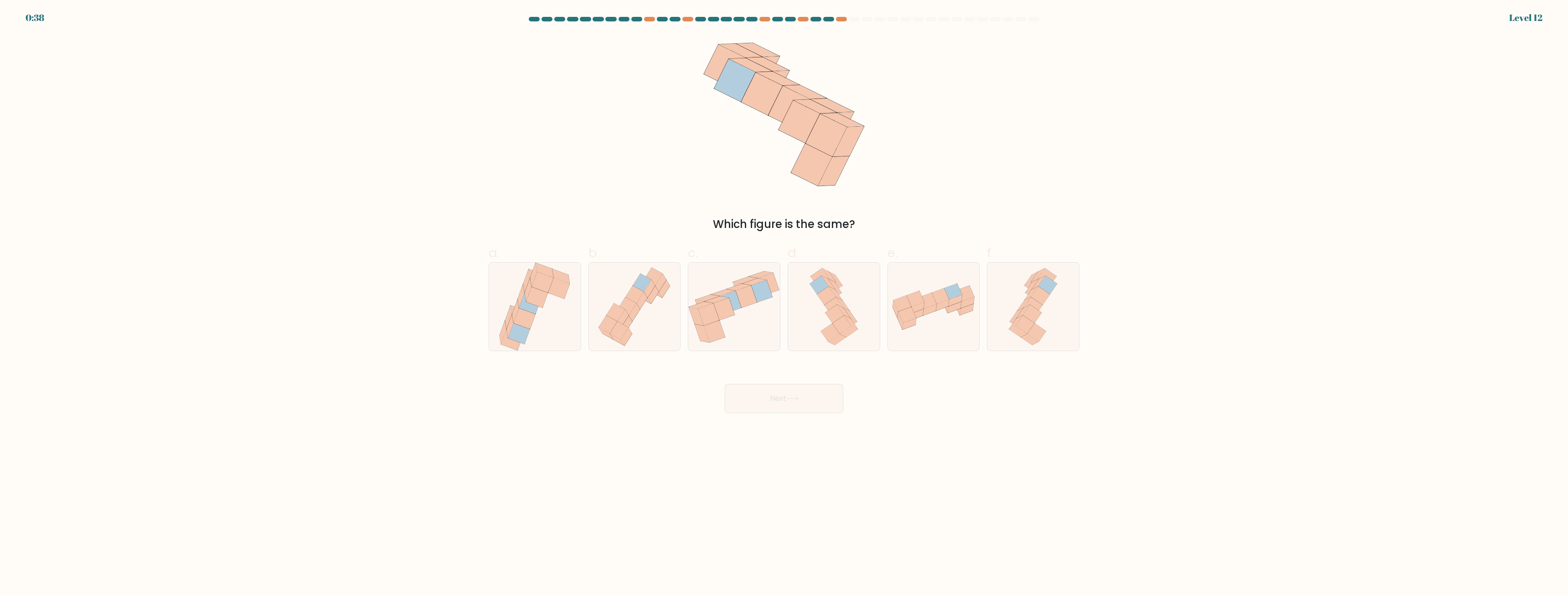
click at [999, 211] on div "Which figure is the same?" at bounding box center [784, 134] width 602 height 198
click at [823, 294] on icon at bounding box center [827, 296] width 19 height 18
click at [785, 298] on input "d." at bounding box center [784, 300] width 1 height 6
radio input "true"
click at [802, 403] on button "Next" at bounding box center [784, 399] width 118 height 29
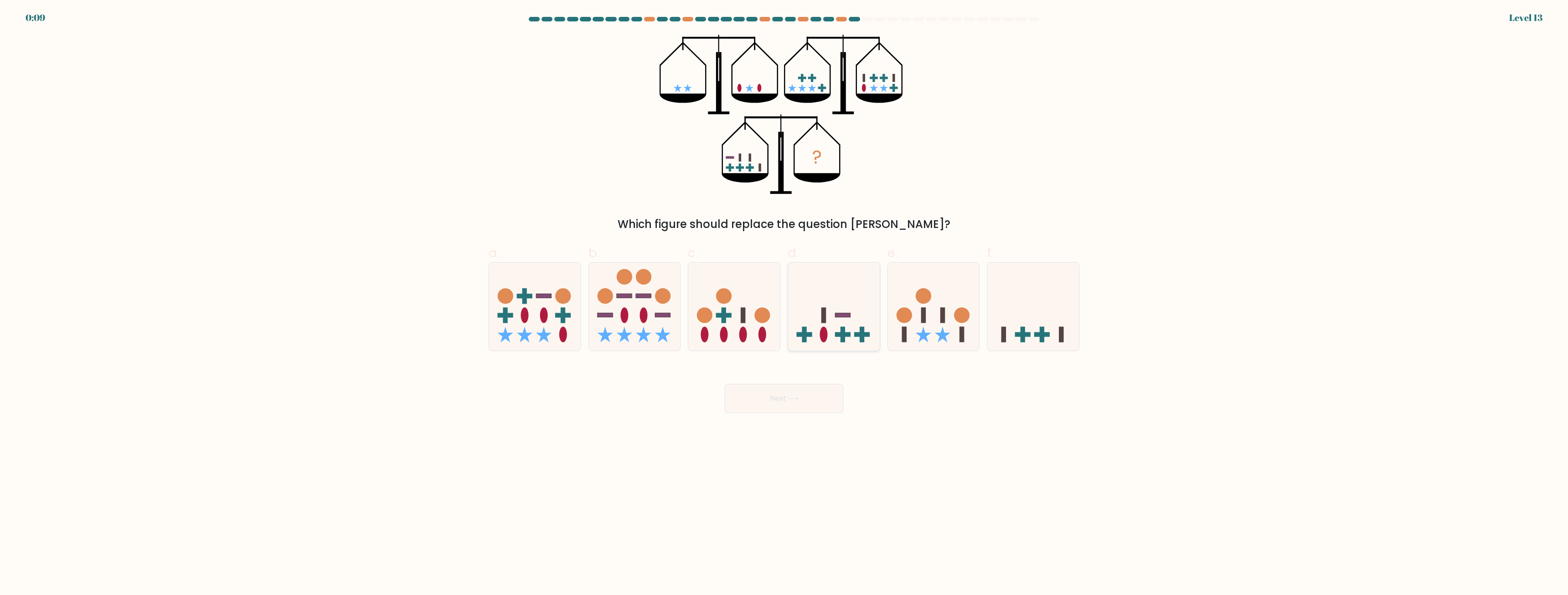
click at [819, 331] on icon at bounding box center [834, 307] width 92 height 76
click at [785, 304] on input "d." at bounding box center [784, 300] width 1 height 6
radio input "true"
click at [809, 392] on button "Next" at bounding box center [784, 399] width 118 height 29
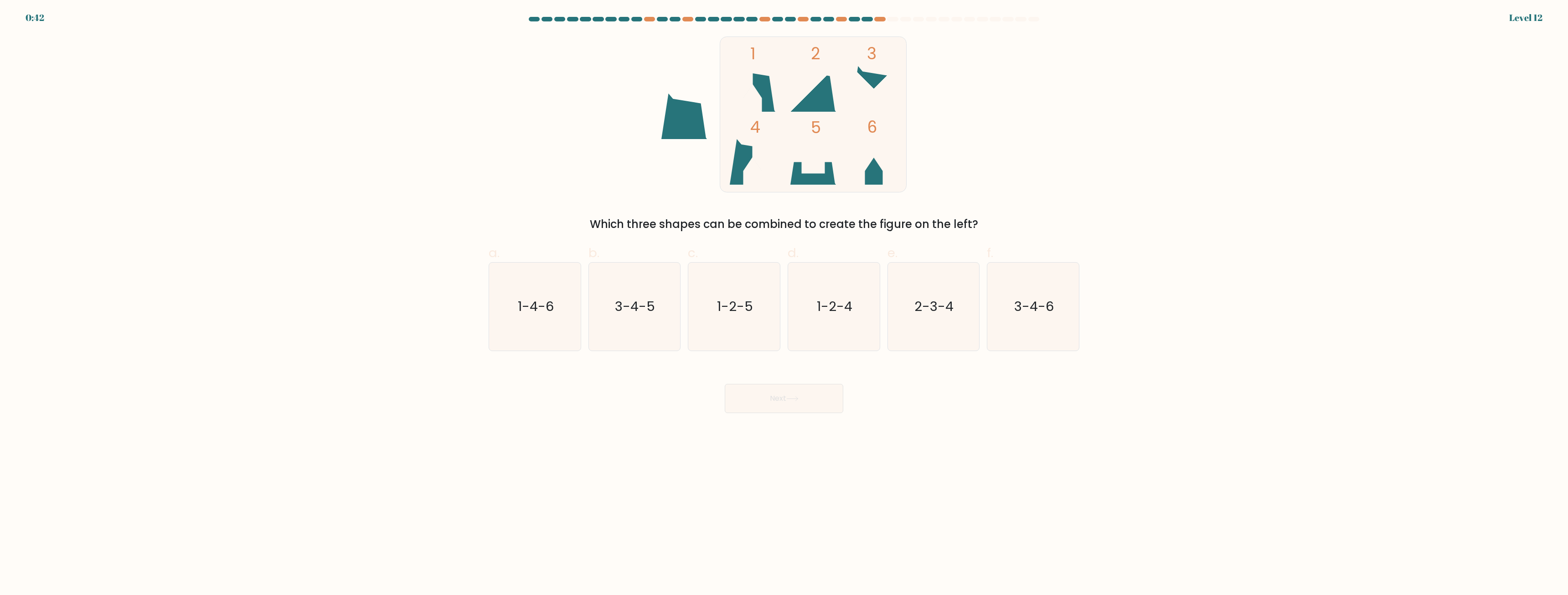
click at [1003, 128] on div "1 2 3 4 5 6 Which three shapes can be combined to create the figure on the left?" at bounding box center [784, 134] width 602 height 198
click at [539, 317] on icon "1-4-6" at bounding box center [535, 306] width 88 height 88
click at [784, 304] on input "a. 1-4-6" at bounding box center [784, 300] width 1 height 6
radio input "true"
click at [781, 394] on button "Next" at bounding box center [784, 399] width 118 height 29
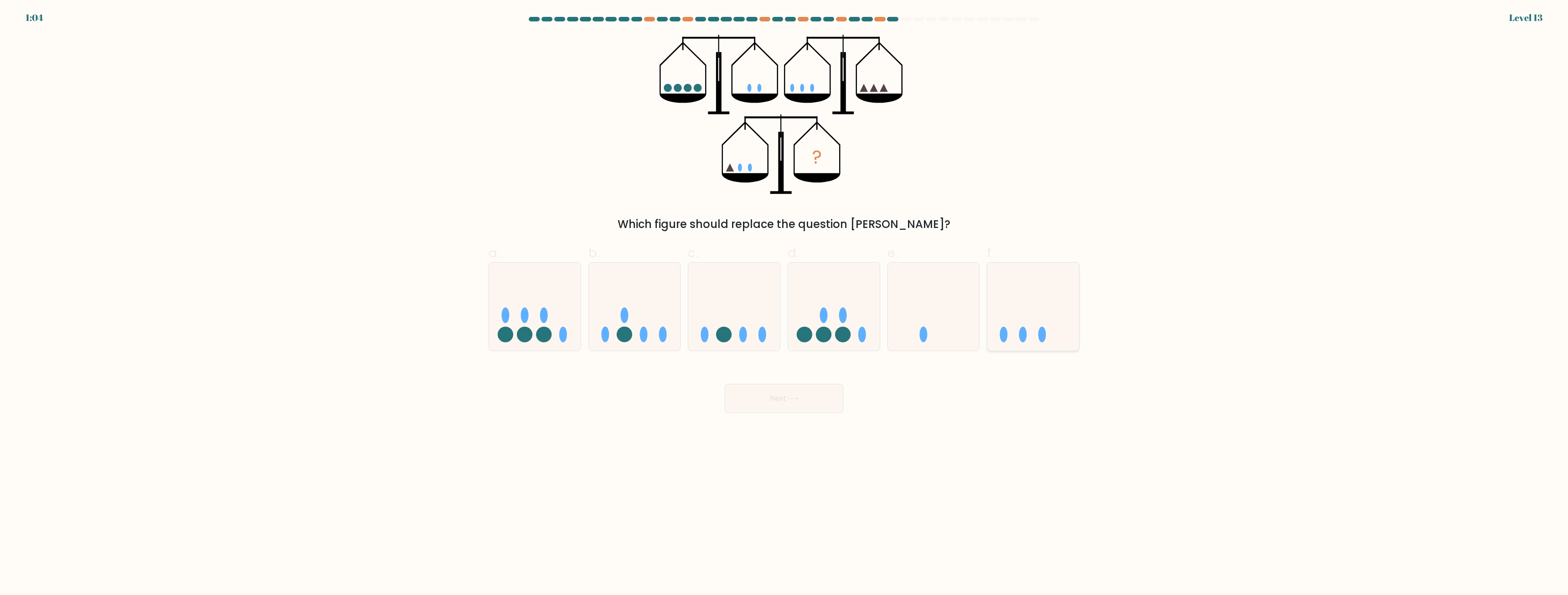
click at [1017, 327] on icon at bounding box center [1033, 307] width 92 height 76
click at [785, 304] on input "f." at bounding box center [784, 300] width 1 height 6
radio input "true"
click at [808, 403] on button "Next" at bounding box center [784, 399] width 118 height 29
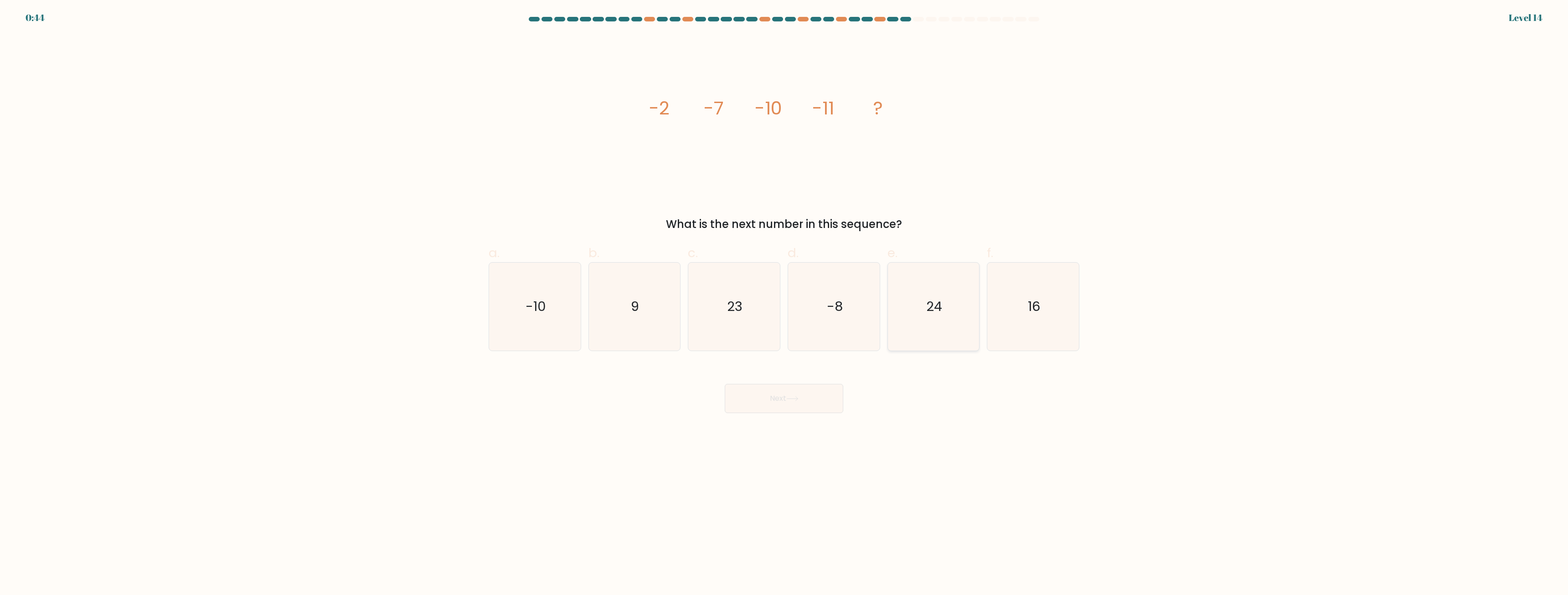
click at [927, 311] on text "24" at bounding box center [934, 306] width 16 height 18
click at [785, 304] on input "e. 24" at bounding box center [784, 300] width 1 height 6
radio input "true"
click at [818, 396] on button "Next" at bounding box center [784, 399] width 118 height 29
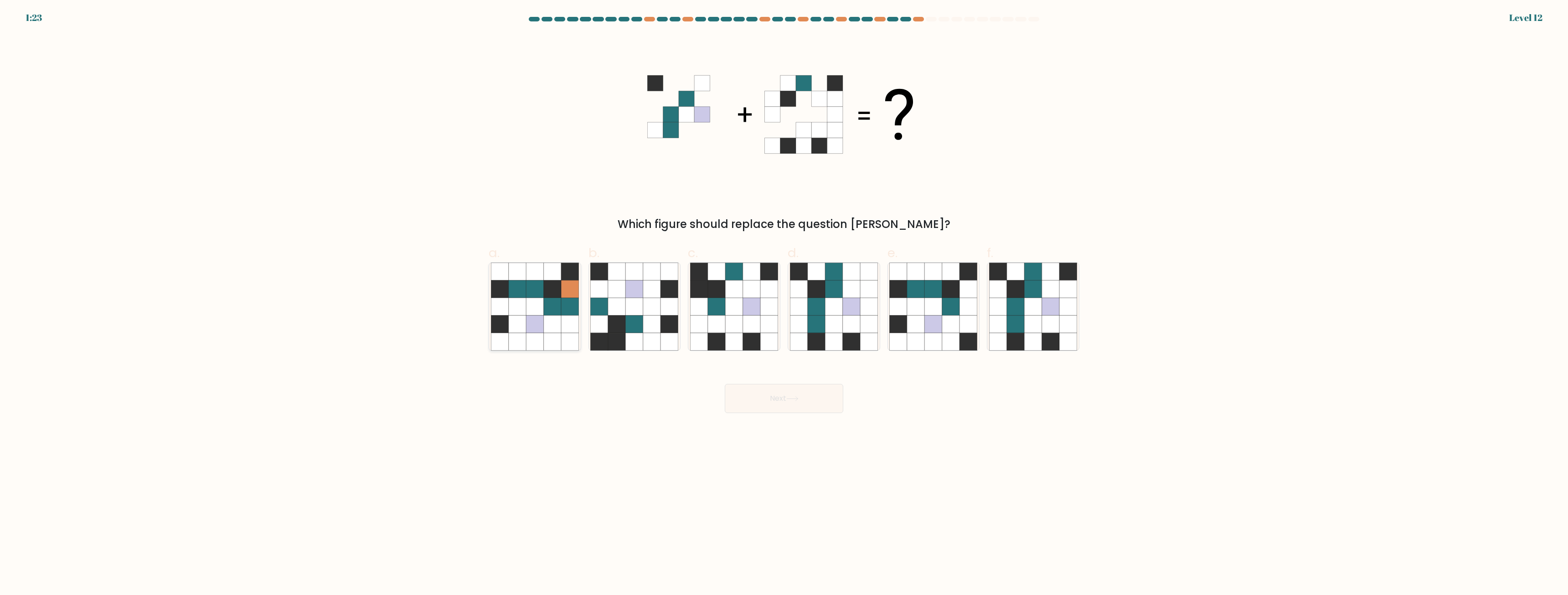
click at [549, 305] on icon at bounding box center [552, 306] width 17 height 17
click at [784, 304] on input "a." at bounding box center [784, 300] width 1 height 6
radio input "true"
click at [838, 335] on icon at bounding box center [833, 341] width 17 height 17
click at [785, 304] on input "d." at bounding box center [784, 300] width 1 height 6
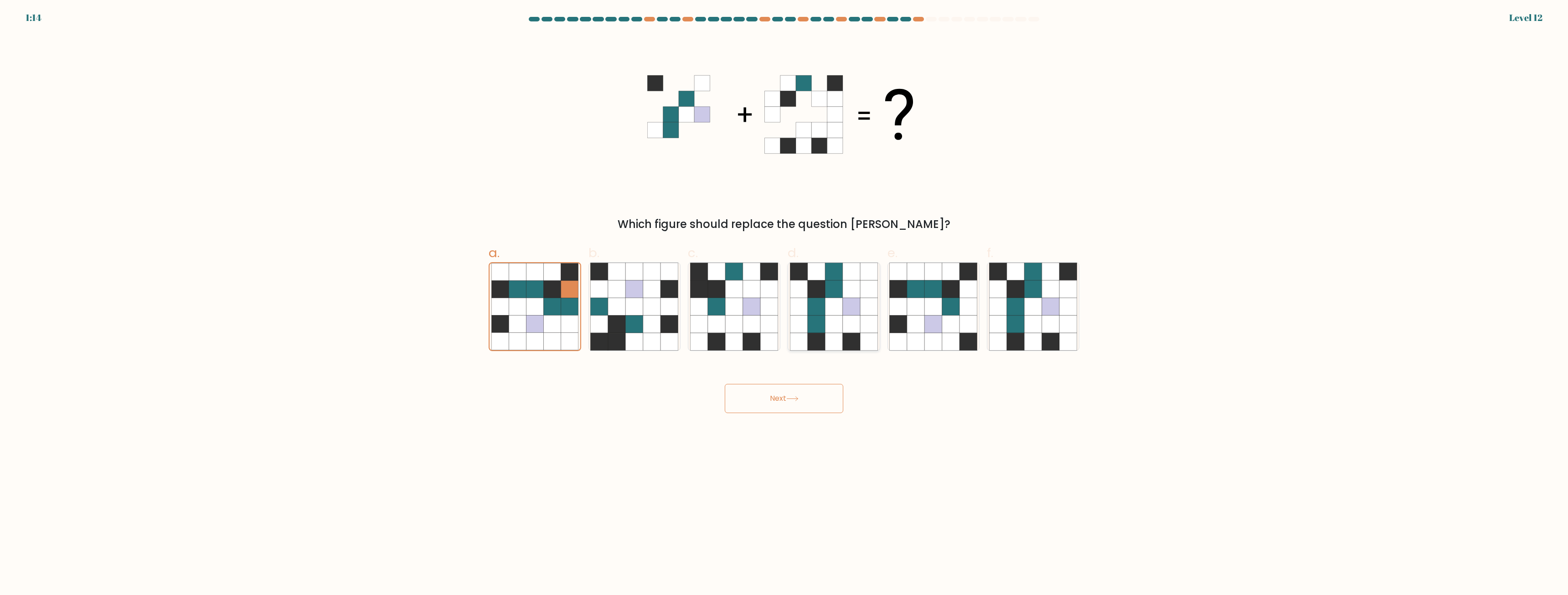
radio input "true"
click at [1045, 322] on icon at bounding box center [1050, 324] width 17 height 17
click at [785, 304] on input "f." at bounding box center [784, 300] width 1 height 6
radio input "true"
click at [802, 410] on button "Next" at bounding box center [784, 399] width 118 height 29
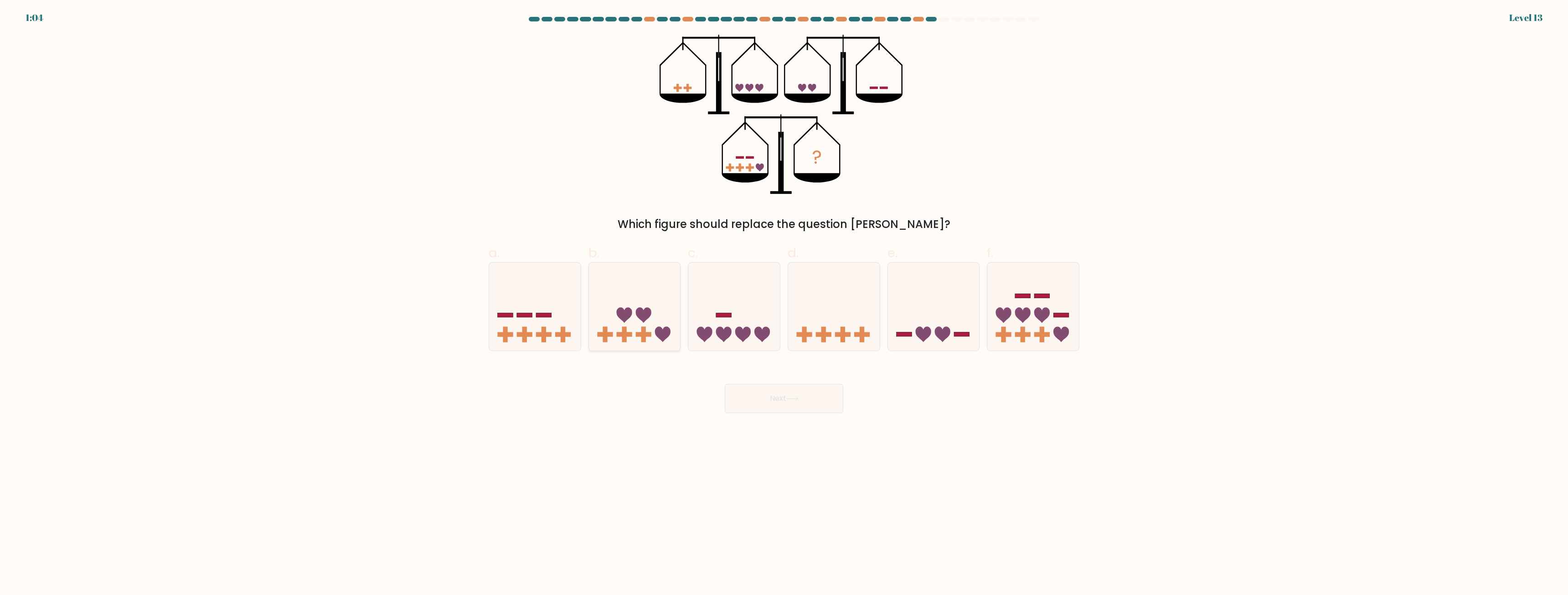
click at [649, 341] on icon at bounding box center [635, 307] width 92 height 76
click at [784, 304] on input "b." at bounding box center [784, 300] width 1 height 6
radio input "true"
click at [806, 396] on button "Next" at bounding box center [784, 399] width 118 height 29
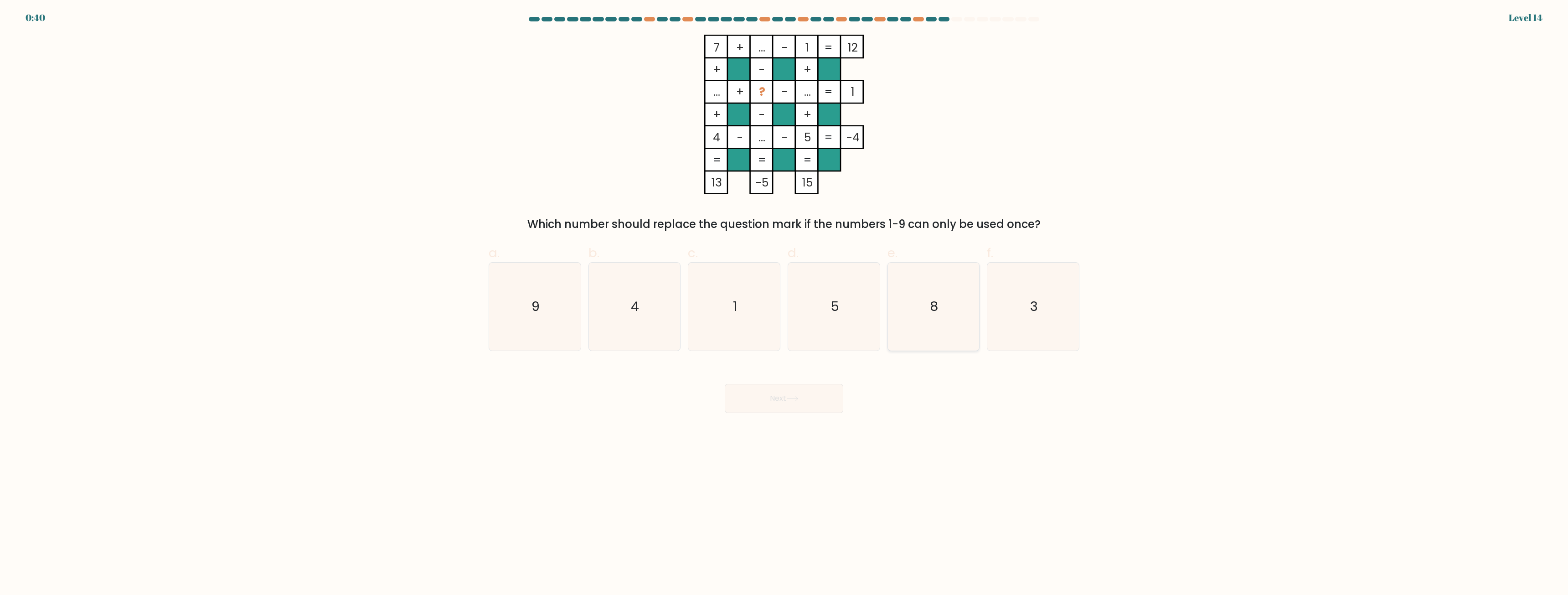
click at [924, 301] on icon "8" at bounding box center [933, 306] width 88 height 88
click at [785, 301] on input "e. 8" at bounding box center [784, 300] width 1 height 6
radio input "true"
click at [803, 404] on button "Next" at bounding box center [784, 399] width 118 height 29
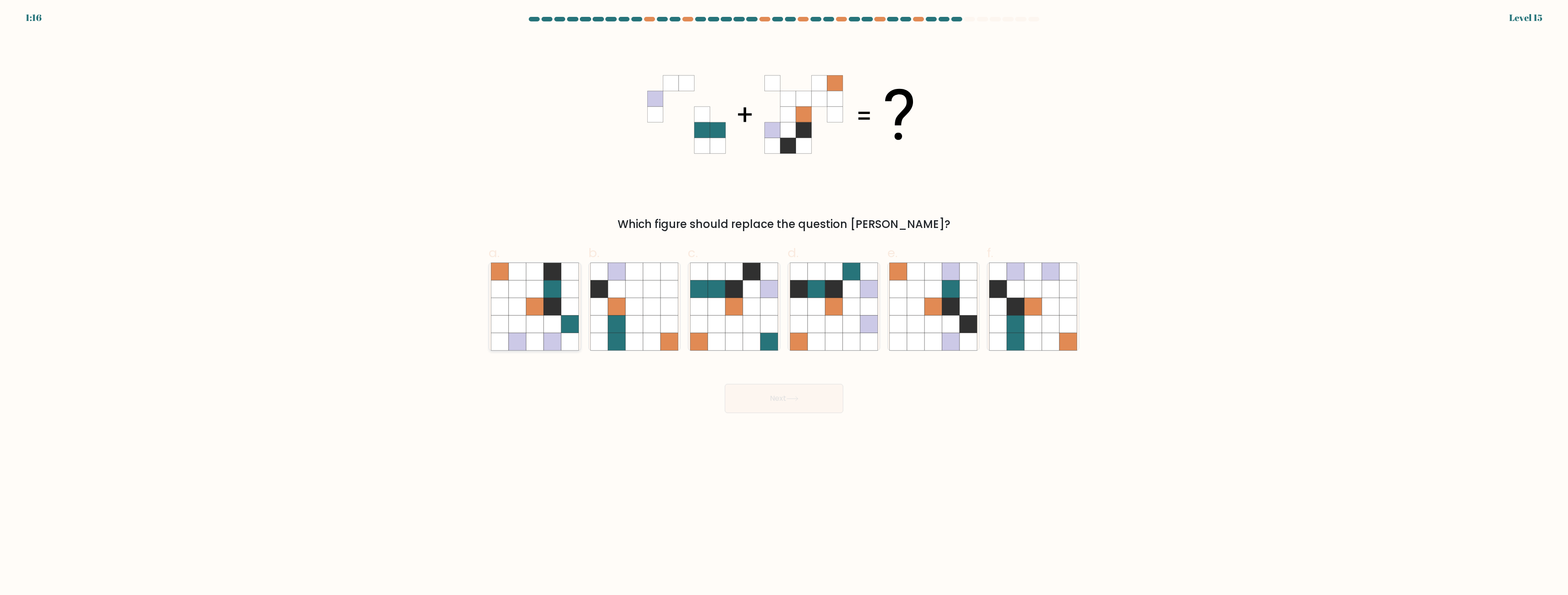
click at [534, 320] on icon at bounding box center [534, 324] width 17 height 17
click at [784, 304] on input "a." at bounding box center [784, 300] width 1 height 6
radio input "true"
click at [1047, 319] on icon at bounding box center [1050, 324] width 17 height 17
click at [785, 304] on input "f." at bounding box center [784, 300] width 1 height 6
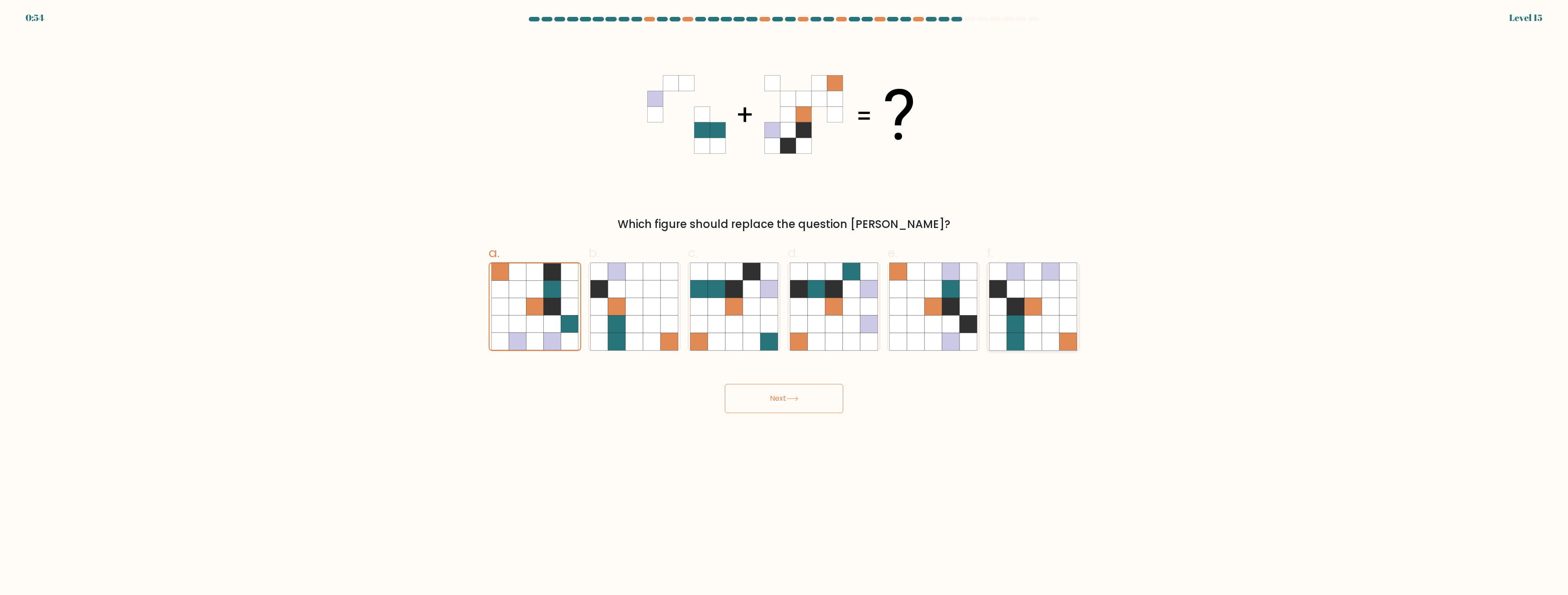
radio input "true"
click at [826, 404] on button "Next" at bounding box center [784, 399] width 118 height 29
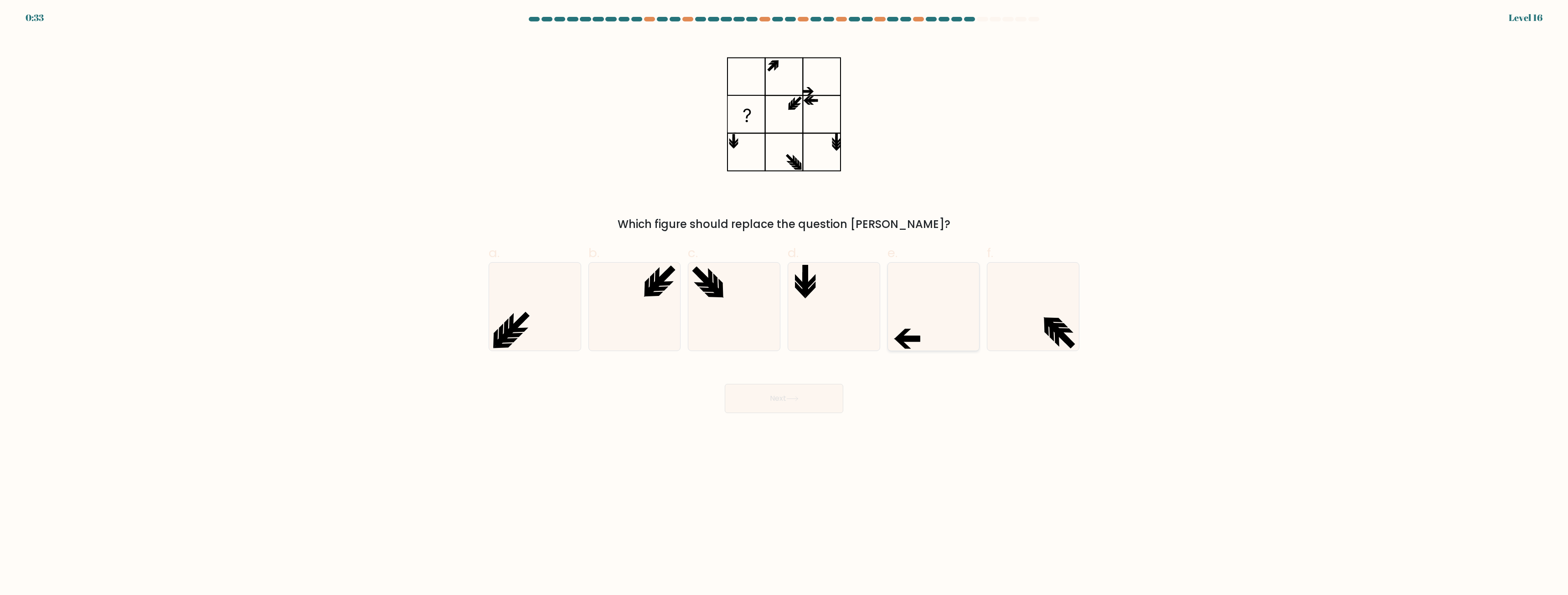
click at [921, 310] on icon at bounding box center [933, 306] width 88 height 88
click at [785, 304] on input "e." at bounding box center [784, 300] width 1 height 6
radio input "true"
click at [804, 403] on button "Next" at bounding box center [784, 399] width 118 height 29
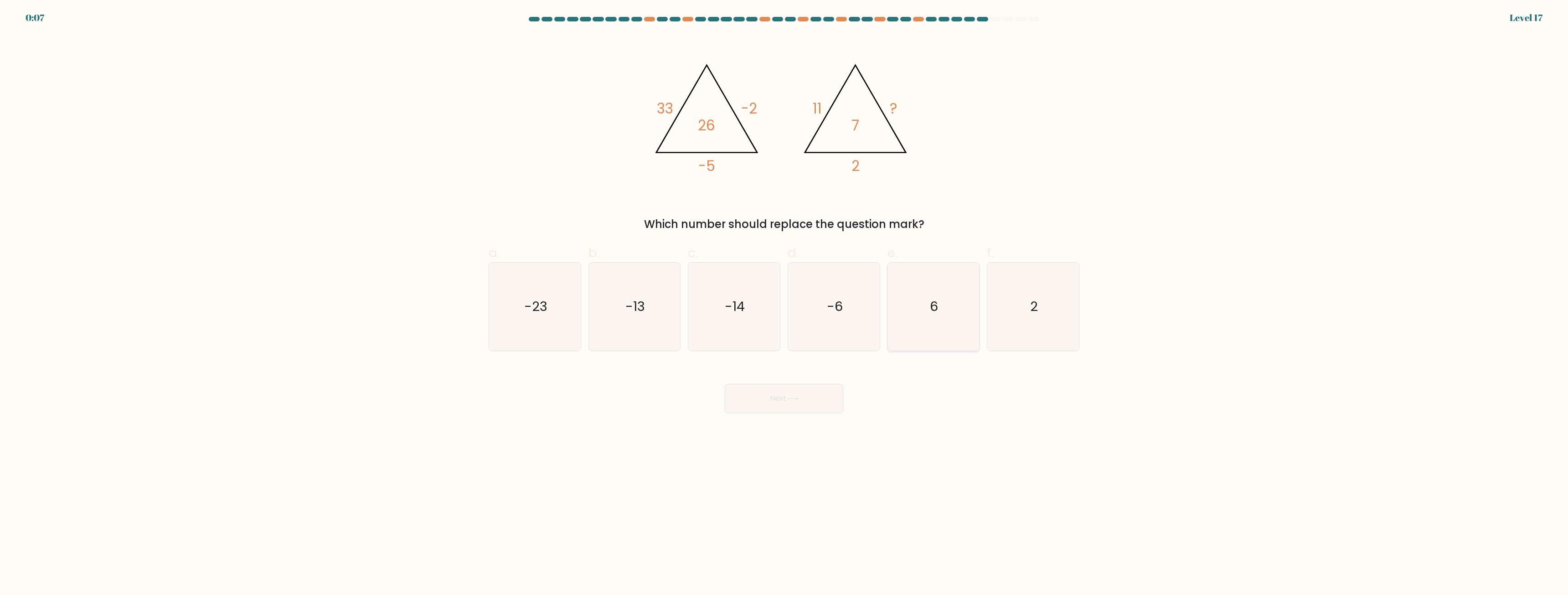
click at [940, 318] on icon "6" at bounding box center [933, 306] width 88 height 88
click at [785, 304] on input "e. 6" at bounding box center [784, 300] width 1 height 6
radio input "true"
click at [824, 396] on button "Next" at bounding box center [784, 399] width 118 height 29
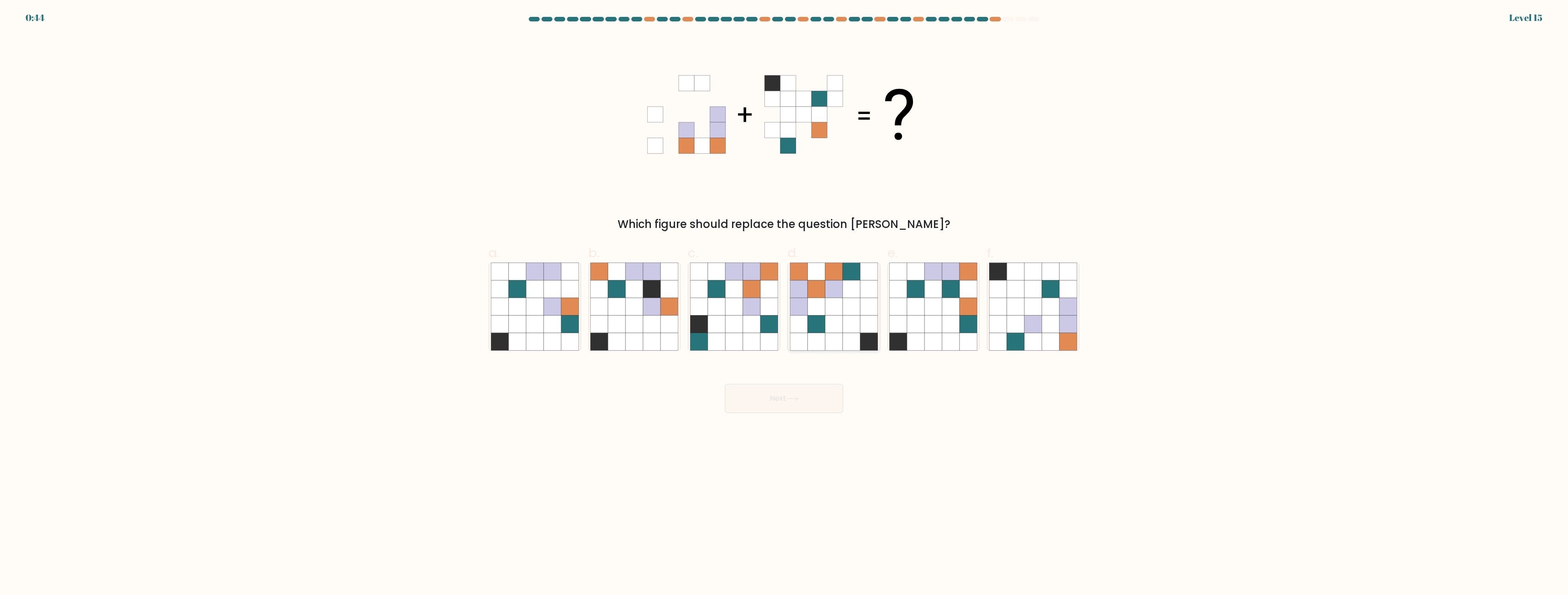
click at [827, 303] on icon at bounding box center [833, 306] width 17 height 17
click at [785, 303] on input "d." at bounding box center [784, 300] width 1 height 6
radio input "true"
click at [826, 401] on button "Next" at bounding box center [784, 399] width 118 height 29
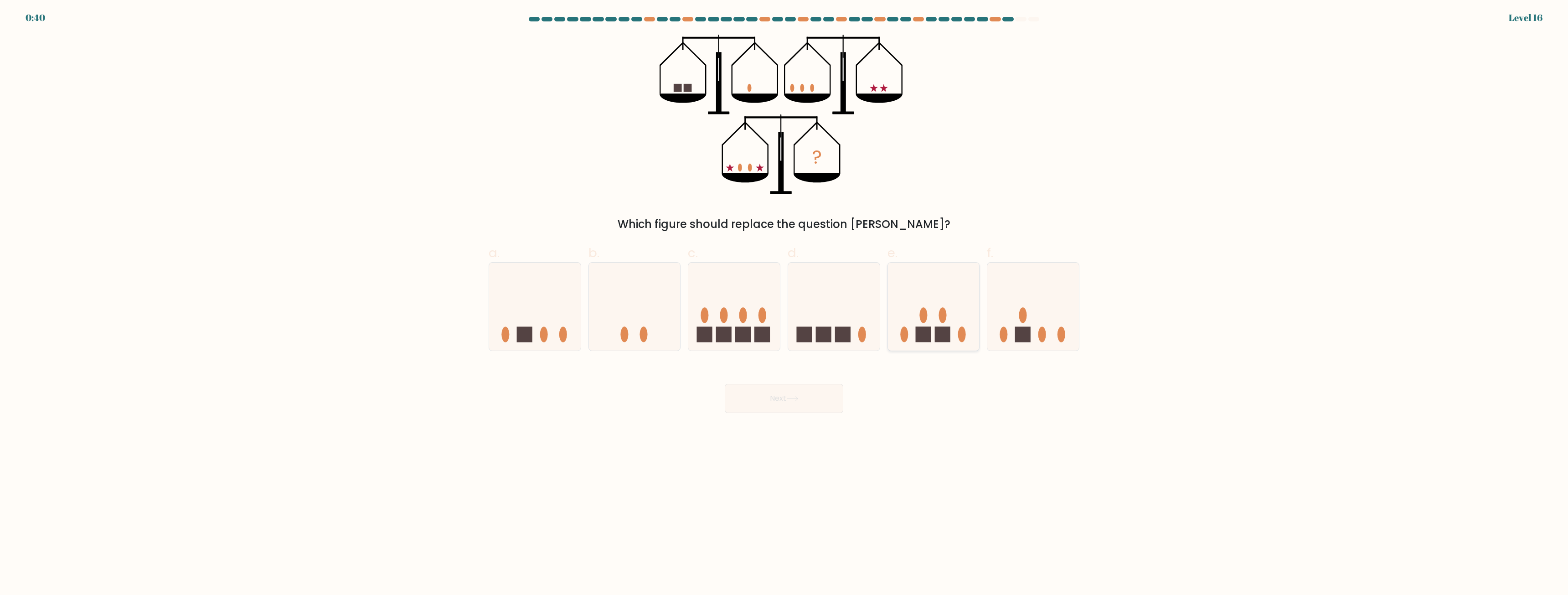
click at [936, 333] on rect at bounding box center [943, 334] width 15 height 15
click at [785, 304] on input "e." at bounding box center [784, 300] width 1 height 6
radio input "true"
click at [816, 394] on button "Next" at bounding box center [784, 399] width 118 height 29
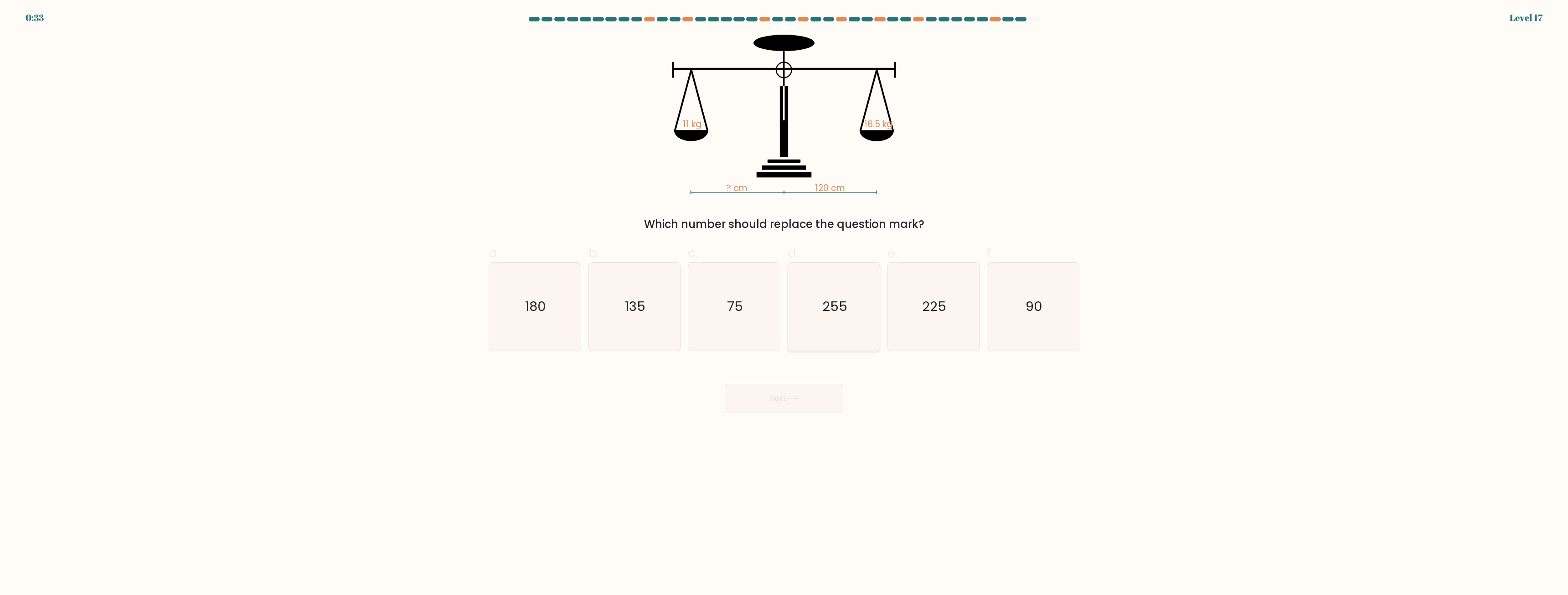
click at [838, 329] on icon "255" at bounding box center [834, 306] width 88 height 88
click at [785, 304] on input "d. 255" at bounding box center [784, 300] width 1 height 6
radio input "true"
click at [791, 391] on button "Next" at bounding box center [784, 399] width 118 height 29
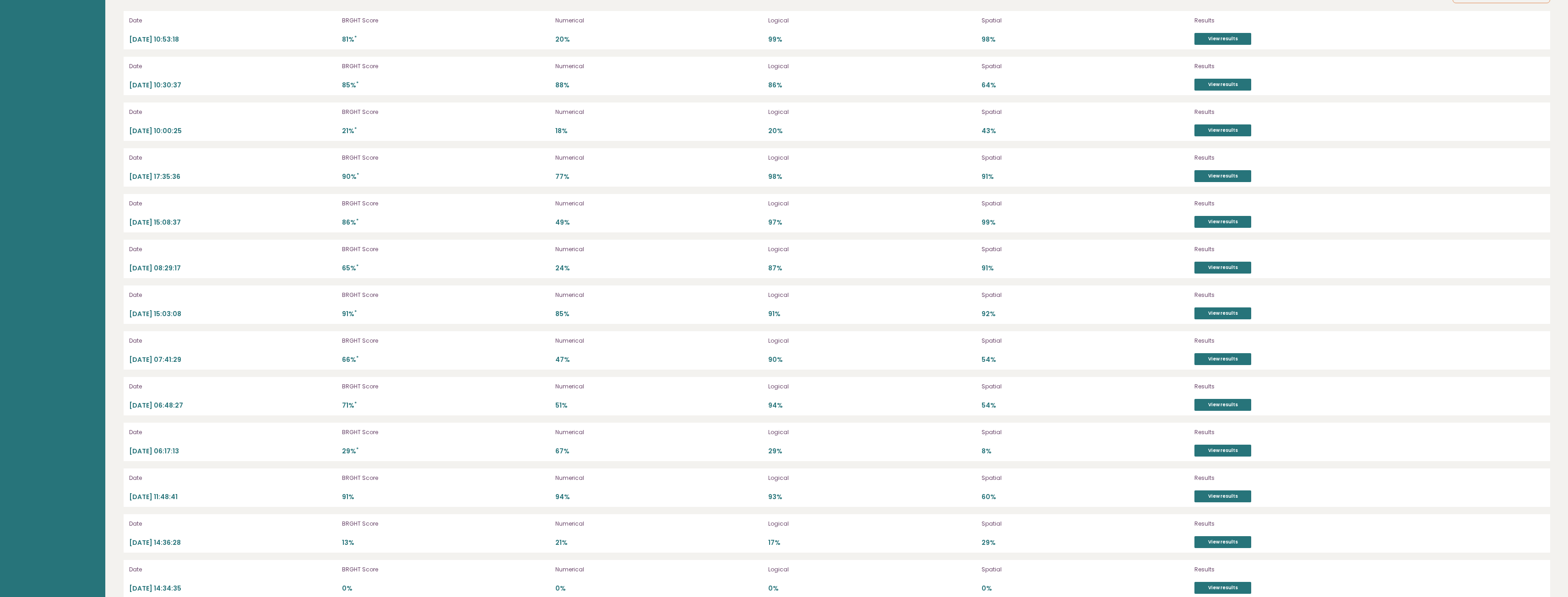
scroll to position [2456, 0]
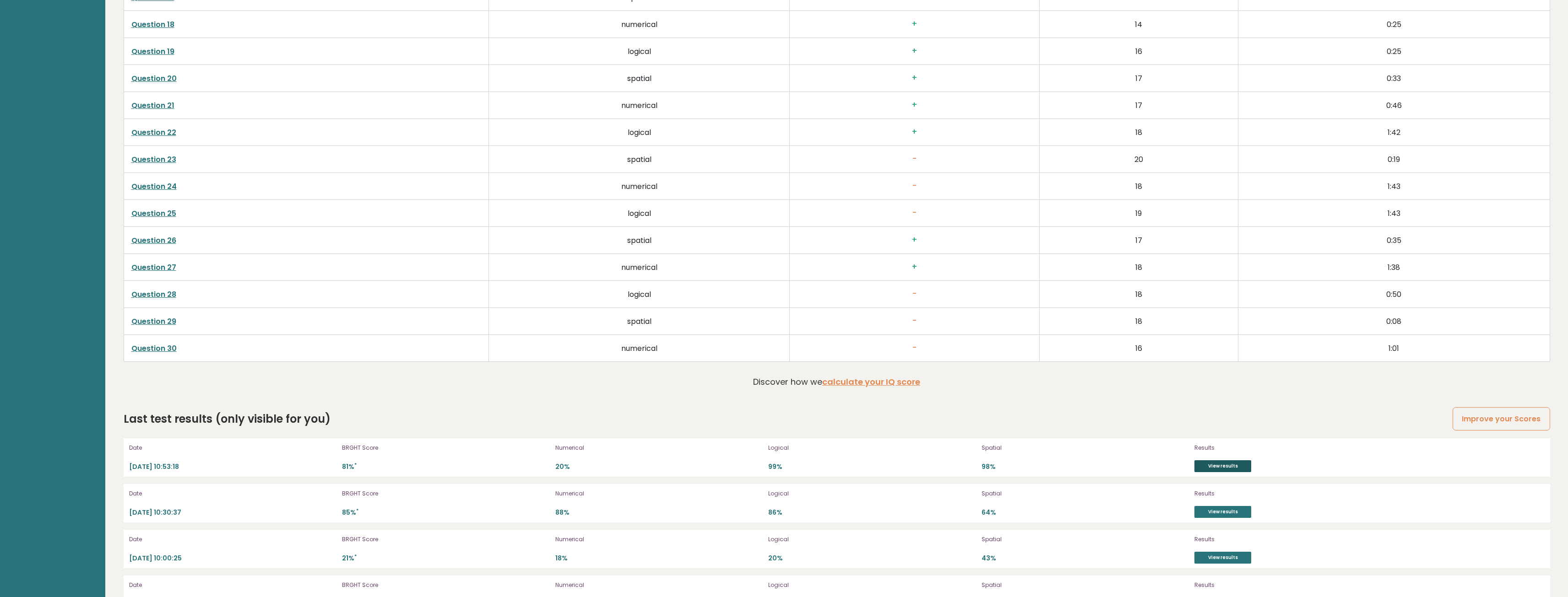
click at [1212, 462] on link "View results" at bounding box center [1222, 466] width 57 height 12
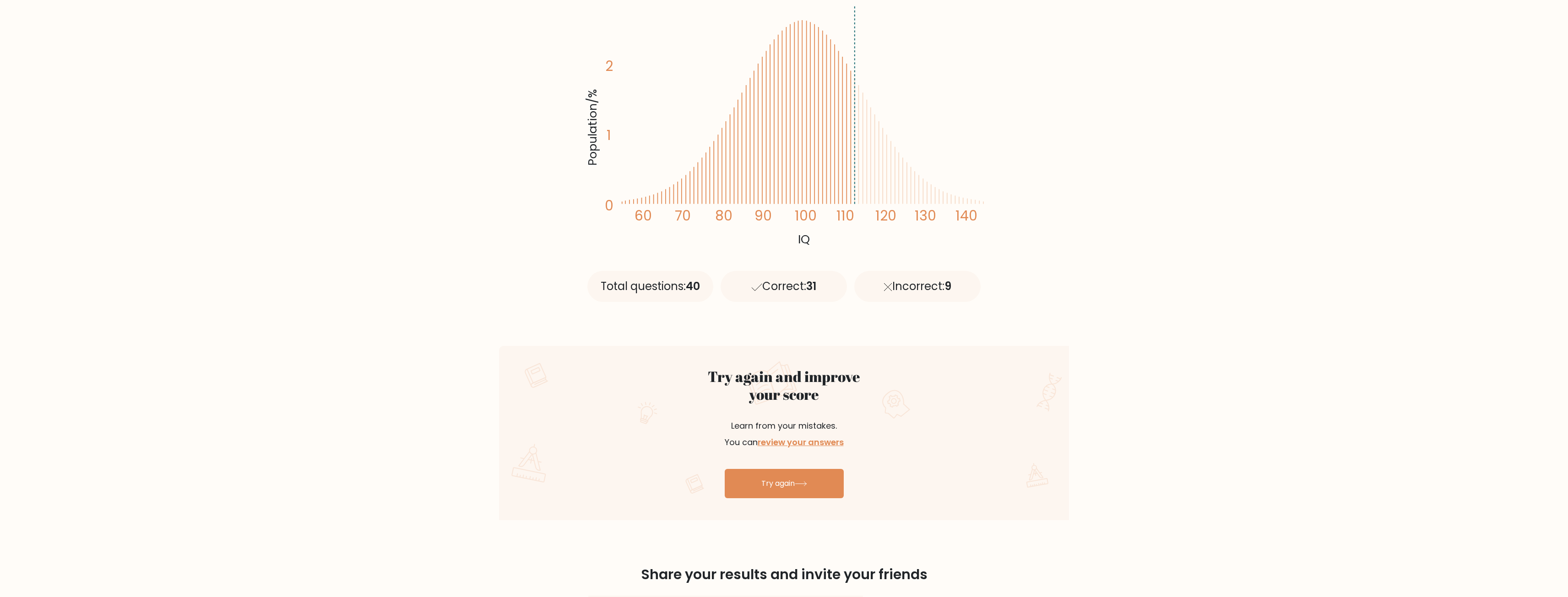
scroll to position [135, 0]
